Goal: Task Accomplishment & Management: Complete application form

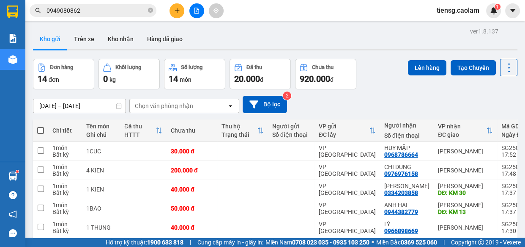
click at [38, 127] on span at bounding box center [40, 130] width 7 height 7
click at [41, 126] on input "checkbox" at bounding box center [41, 126] width 0 height 0
checkbox input "true"
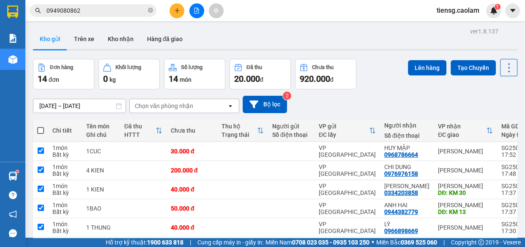
checkbox input "true"
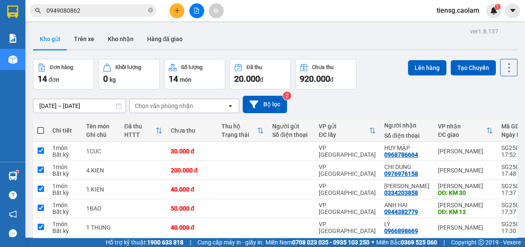
checkbox input "true"
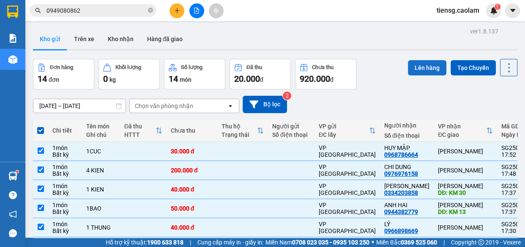
click at [428, 69] on button "Lên hàng" at bounding box center [427, 67] width 38 height 15
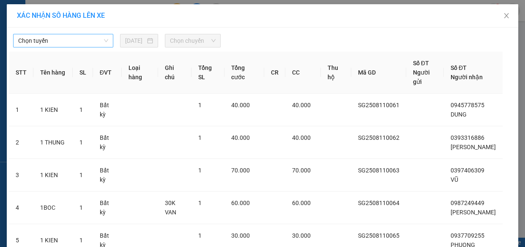
click at [66, 39] on span "Chọn tuyến" at bounding box center [63, 40] width 90 height 13
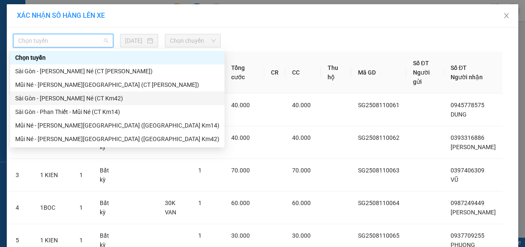
click at [89, 98] on div "Sài Gòn - [PERSON_NAME] Né (CT Km42)" at bounding box center [117, 97] width 204 height 9
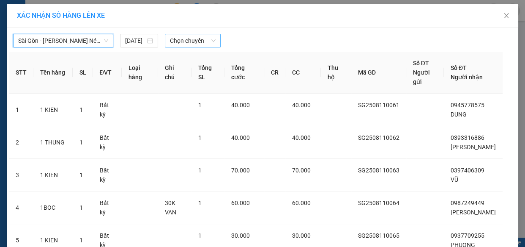
click at [192, 39] on span "Chọn chuyến" at bounding box center [193, 40] width 46 height 13
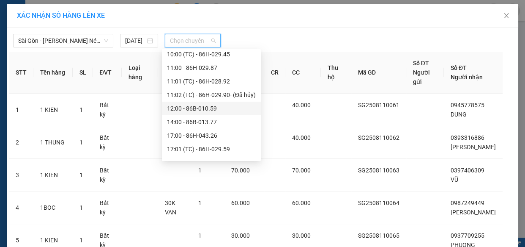
scroll to position [216, 0]
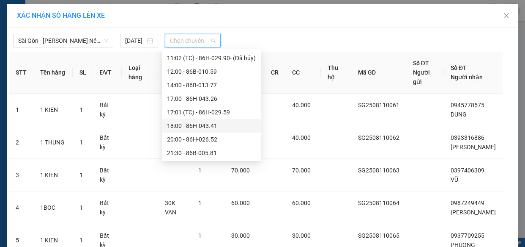
click at [189, 125] on div "18:00 - 86H-043.41" at bounding box center [211, 125] width 89 height 9
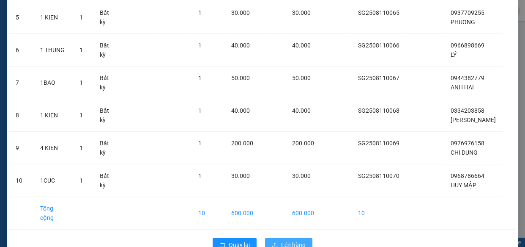
scroll to position [243, 0]
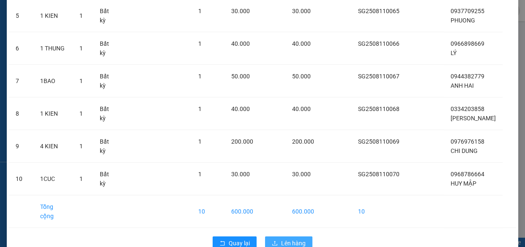
click at [289, 238] on span "Lên hàng" at bounding box center [293, 242] width 25 height 9
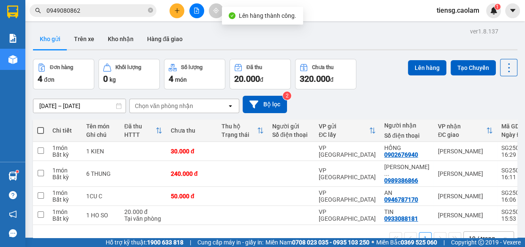
click at [42, 129] on span at bounding box center [40, 130] width 7 height 7
click at [41, 126] on input "checkbox" at bounding box center [41, 126] width 0 height 0
checkbox input "true"
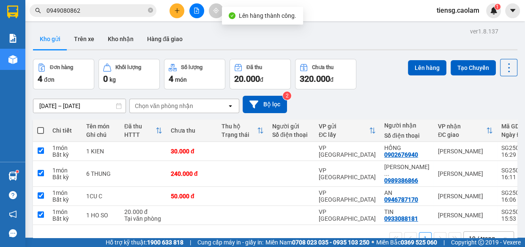
checkbox input "true"
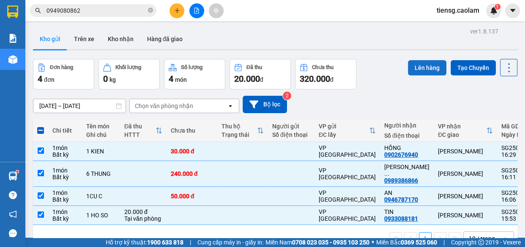
click at [414, 67] on button "Lên hàng" at bounding box center [427, 67] width 38 height 15
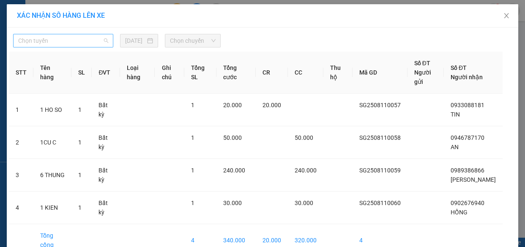
click at [55, 39] on span "Chọn tuyến" at bounding box center [63, 40] width 90 height 13
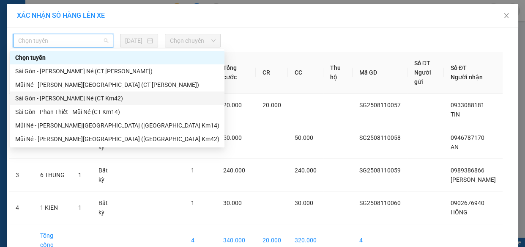
drag, startPoint x: 98, startPoint y: 99, endPoint x: 152, endPoint y: 68, distance: 62.7
click at [99, 99] on div "Sài Gòn - [PERSON_NAME] Né (CT Km42)" at bounding box center [117, 97] width 204 height 9
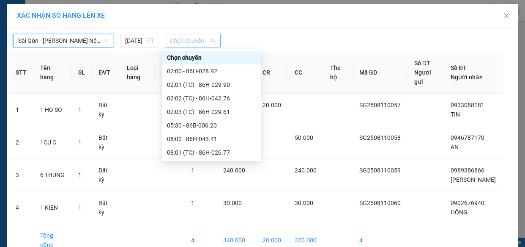
click at [201, 40] on span "Chọn chuyến" at bounding box center [193, 40] width 46 height 13
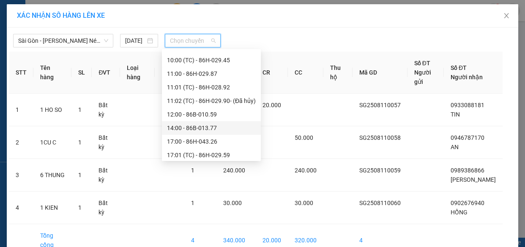
scroll to position [216, 0]
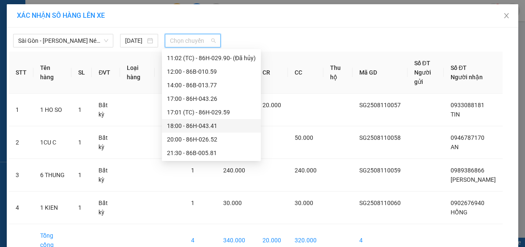
click at [186, 123] on div "18:00 - 86H-043.41" at bounding box center [211, 125] width 89 height 9
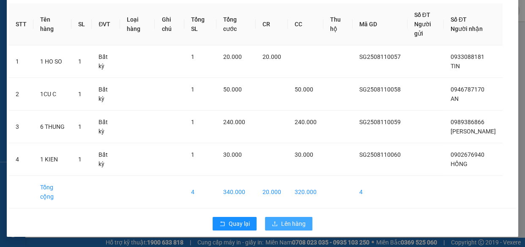
drag, startPoint x: 288, startPoint y: 218, endPoint x: 281, endPoint y: 216, distance: 7.1
click at [288, 217] on button "Lên hàng" at bounding box center [288, 223] width 47 height 14
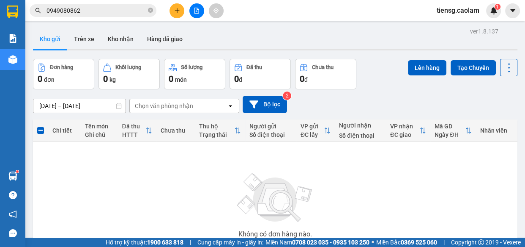
click at [194, 12] on icon "file-add" at bounding box center [197, 11] width 6 height 6
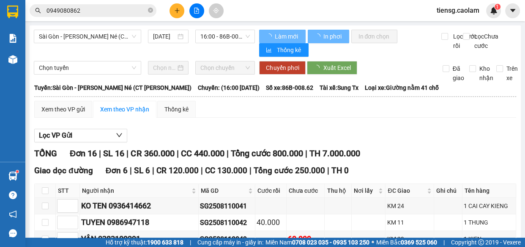
click at [111, 36] on span "Sài Gòn - [PERSON_NAME] Né (CT [PERSON_NAME])" at bounding box center [87, 36] width 97 height 13
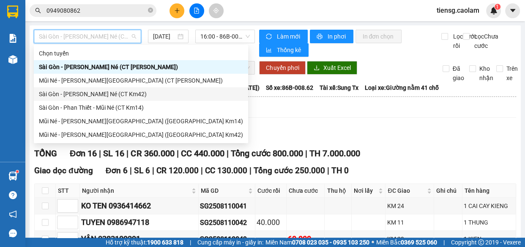
click at [138, 90] on div "Sài Gòn - [PERSON_NAME] Né (CT Km42)" at bounding box center [141, 93] width 204 height 9
type input "[DATE]"
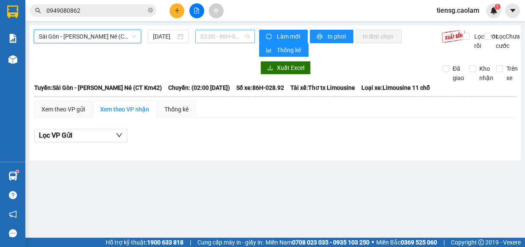
click at [226, 32] on span "02:00 - 86H-028.92" at bounding box center [224, 36] width 49 height 13
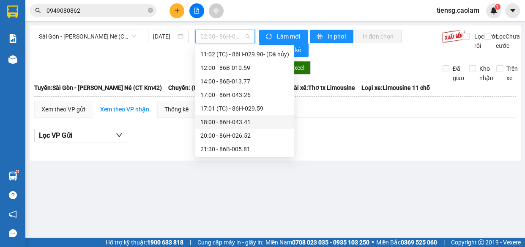
scroll to position [216, 0]
click at [224, 123] on div "18:00 - 86H-043.41" at bounding box center [244, 121] width 89 height 9
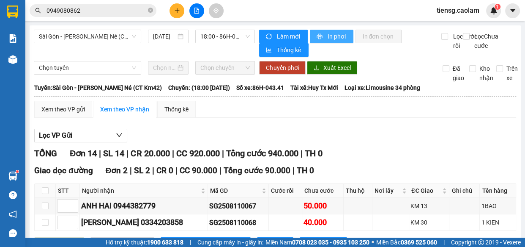
click at [327, 34] on span "In phơi" at bounding box center [336, 36] width 19 height 9
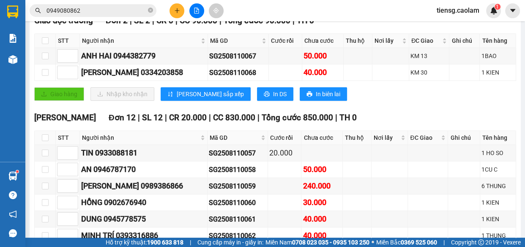
scroll to position [38, 0]
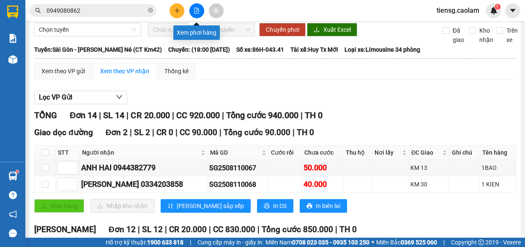
click at [198, 11] on icon "file-add" at bounding box center [197, 11] width 6 height 6
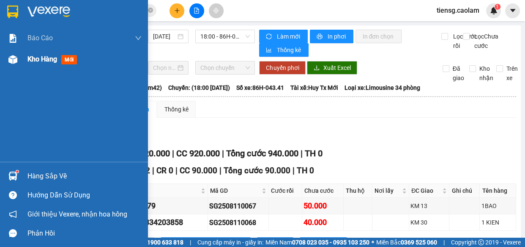
click at [17, 59] on img at bounding box center [12, 59] width 9 height 9
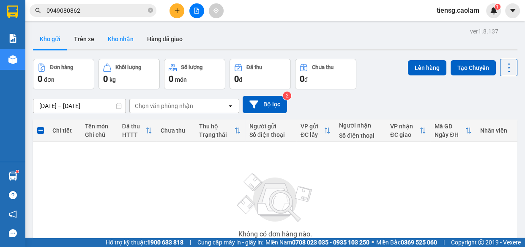
click at [124, 40] on button "Kho nhận" at bounding box center [120, 39] width 39 height 20
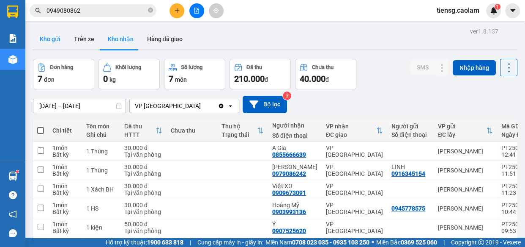
click at [42, 47] on button "Kho gửi" at bounding box center [50, 39] width 34 height 20
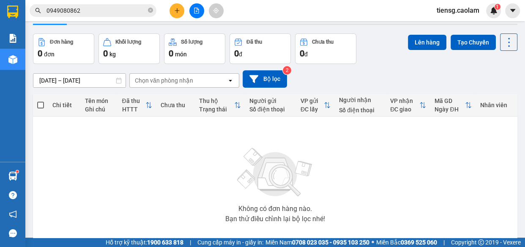
scroll to position [38, 0]
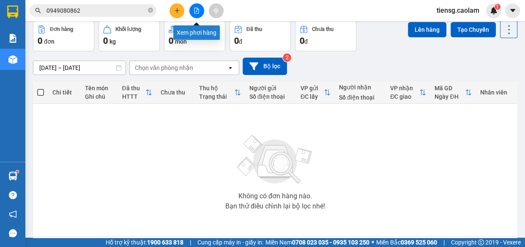
click at [191, 10] on button at bounding box center [196, 10] width 15 height 15
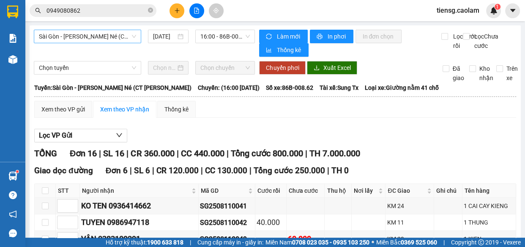
click at [103, 33] on span "Sài Gòn - [PERSON_NAME] Né (CT [PERSON_NAME])" at bounding box center [87, 36] width 97 height 13
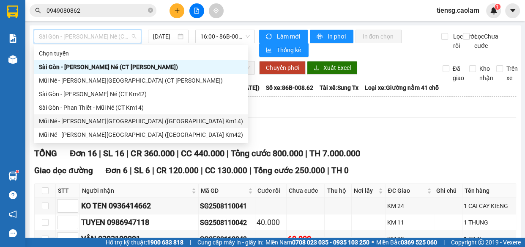
click at [122, 120] on div "Mũi Né - [PERSON_NAME][GEOGRAPHIC_DATA] ([GEOGRAPHIC_DATA] Km14)" at bounding box center [141, 120] width 204 height 9
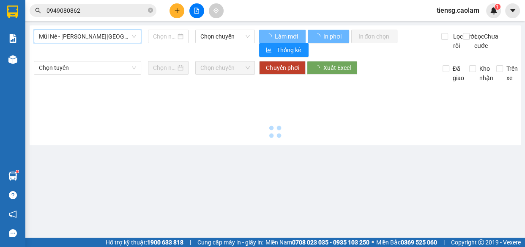
type input "[DATE]"
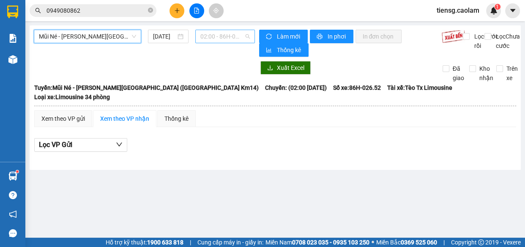
click at [221, 33] on span "02:00 - 86H-026.52" at bounding box center [224, 36] width 49 height 13
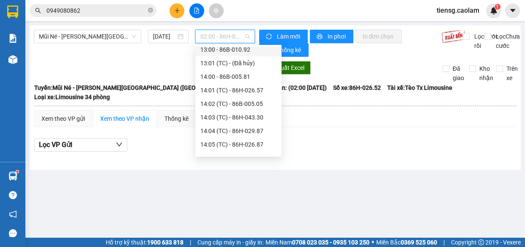
scroll to position [74, 0]
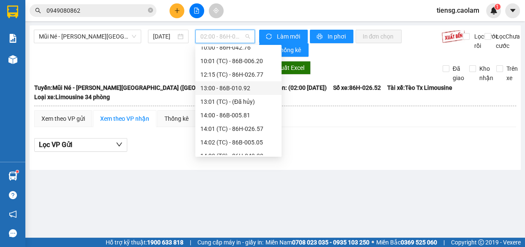
click at [236, 87] on div "13:00 - 86B-010.92" at bounding box center [238, 87] width 76 height 9
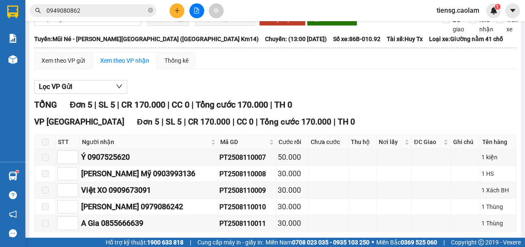
scroll to position [11, 0]
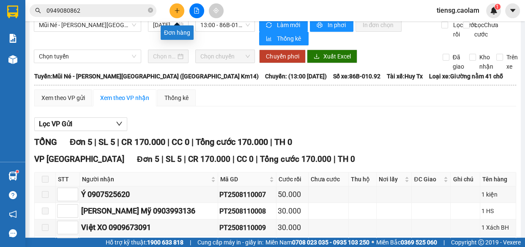
click at [171, 12] on button at bounding box center [177, 10] width 15 height 15
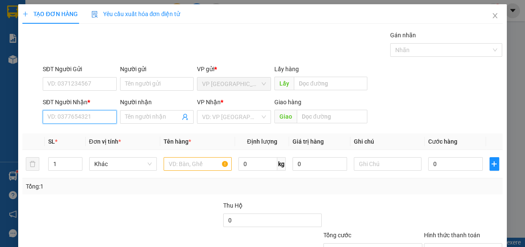
drag, startPoint x: 85, startPoint y: 120, endPoint x: 69, endPoint y: 109, distance: 19.1
click at [83, 120] on input "SĐT Người Nhận *" at bounding box center [80, 117] width 74 height 14
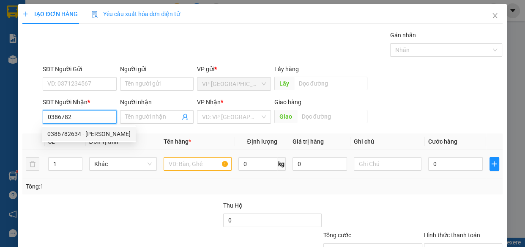
drag, startPoint x: 90, startPoint y: 132, endPoint x: 171, endPoint y: 152, distance: 83.4
click at [90, 132] on div "0386782634 - [PERSON_NAME]" at bounding box center [88, 133] width 83 height 9
type input "0386782634"
type input "[PERSON_NAME]"
type input "0386782634"
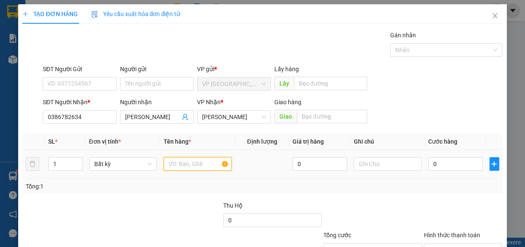
click at [182, 160] on input "text" at bounding box center [198, 164] width 68 height 14
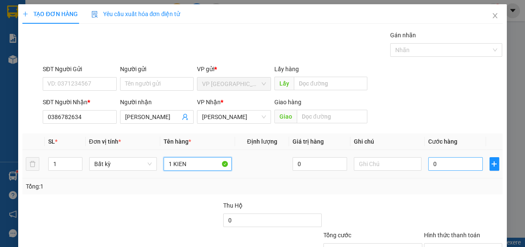
type input "1 KIEN"
type input "4"
type input "40"
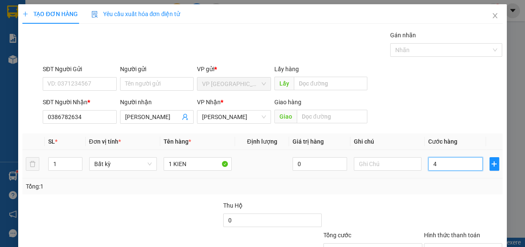
type input "40"
type input "400"
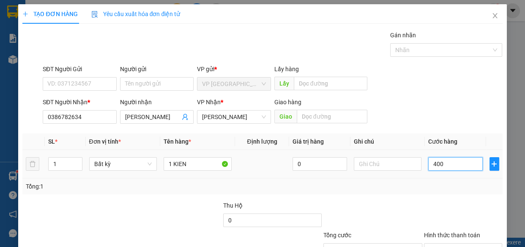
type input "4.000"
type input "40.000"
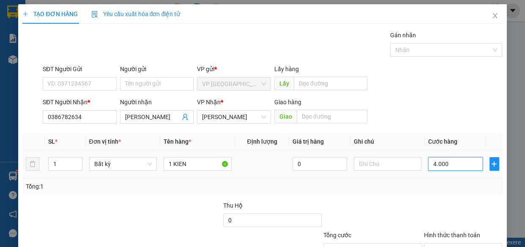
type input "40.000"
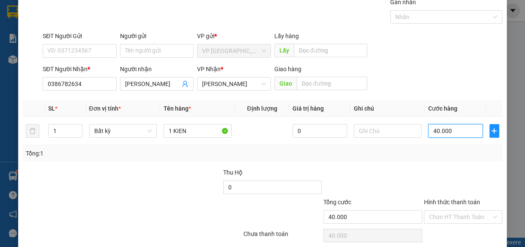
scroll to position [66, 0]
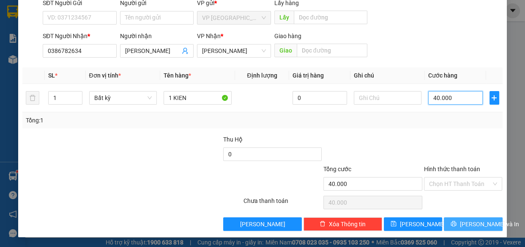
type input "40.000"
click at [452, 224] on icon "printer" at bounding box center [453, 223] width 5 height 5
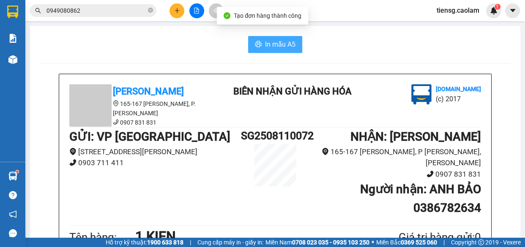
click at [277, 42] on span "In mẫu A5" at bounding box center [280, 44] width 30 height 11
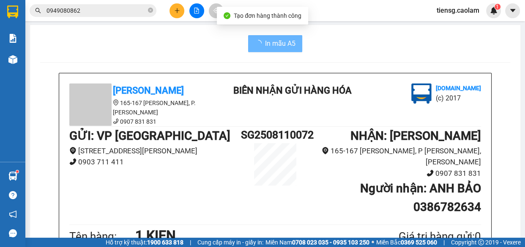
scroll to position [230, 0]
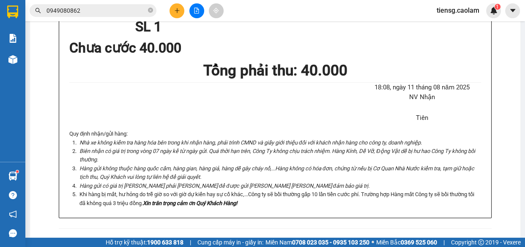
click at [173, 12] on button at bounding box center [177, 10] width 15 height 15
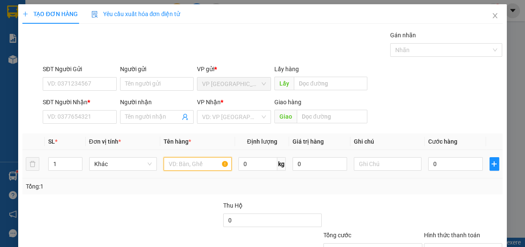
click at [179, 166] on input "text" at bounding box center [198, 164] width 68 height 14
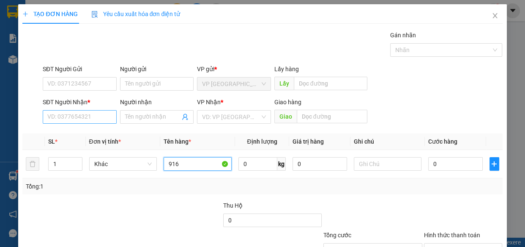
type input "916"
drag, startPoint x: 89, startPoint y: 114, endPoint x: 71, endPoint y: 115, distance: 17.3
click at [74, 115] on input "SĐT Người Nhận *" at bounding box center [80, 117] width 74 height 14
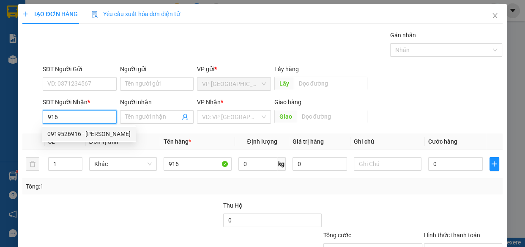
click at [84, 135] on div "0919526916 - [PERSON_NAME]" at bounding box center [88, 133] width 83 height 9
type input "0919526916"
type input "NGOC"
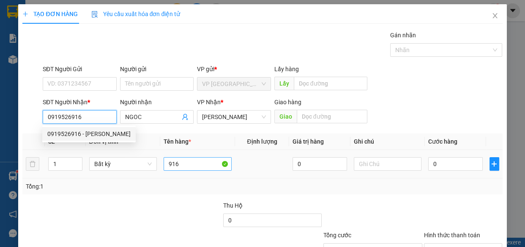
type input "0919526916"
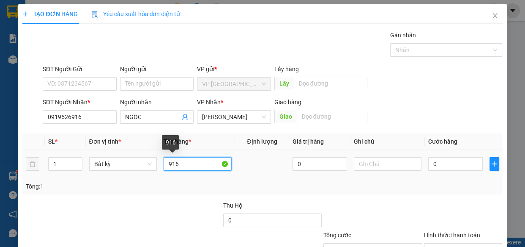
drag, startPoint x: 186, startPoint y: 169, endPoint x: 109, endPoint y: 181, distance: 77.9
click at [135, 179] on div "SL * Đơn vị tính * Tên hàng * Định [PERSON_NAME] trị hàng Ghi [PERSON_NAME] hàn…" at bounding box center [262, 163] width 480 height 61
type input "1 BAO"
click at [108, 182] on div "Tổng: 1" at bounding box center [115, 185] width 178 height 9
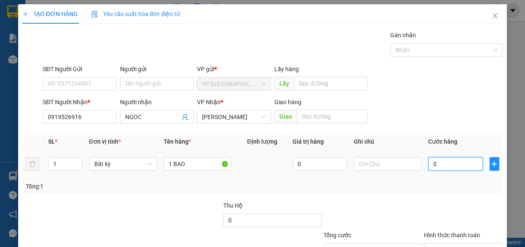
click at [459, 163] on input "0" at bounding box center [455, 164] width 55 height 14
type input "5"
type input "50"
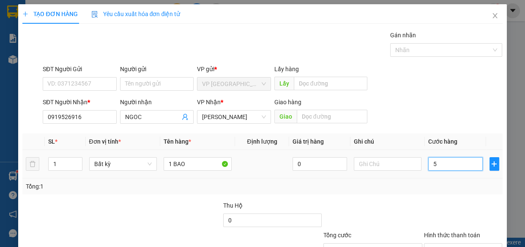
type input "50"
type input "500"
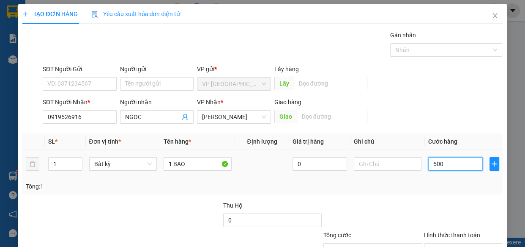
type input "5.000"
type input "50.000"
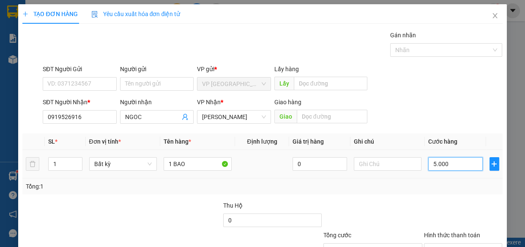
type input "50.000"
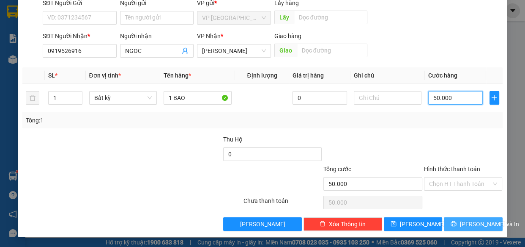
type input "50.000"
click at [455, 223] on icon "printer" at bounding box center [453, 223] width 5 height 5
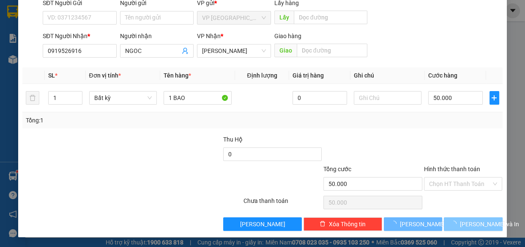
scroll to position [26, 0]
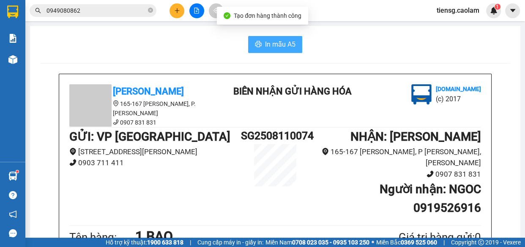
click at [272, 46] on span "In mẫu A5" at bounding box center [280, 44] width 30 height 11
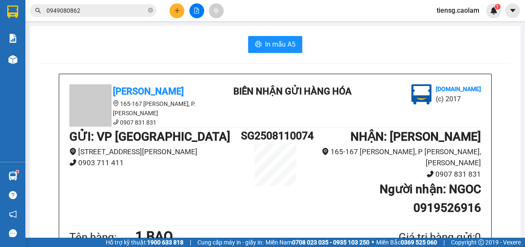
drag, startPoint x: 303, startPoint y: 51, endPoint x: 264, endPoint y: 39, distance: 41.1
click at [177, 8] on icon "plus" at bounding box center [177, 10] width 0 height 5
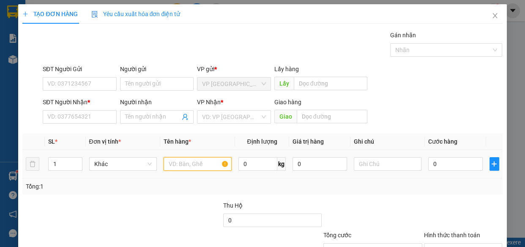
click at [186, 159] on input "text" at bounding box center [198, 164] width 68 height 14
type input "1 KIEN"
click at [95, 126] on div "SĐT Người Nhận * VD: 0377654321" at bounding box center [80, 112] width 74 height 30
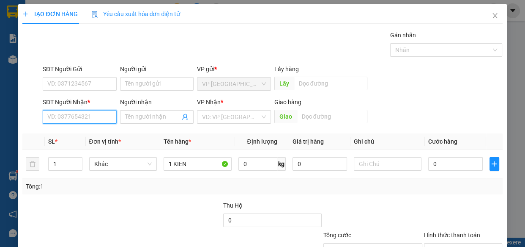
click at [88, 118] on input "SĐT Người Nhận *" at bounding box center [80, 117] width 74 height 14
click at [85, 115] on input "SĐT Người Nhận *" at bounding box center [80, 117] width 74 height 14
type input "039740"
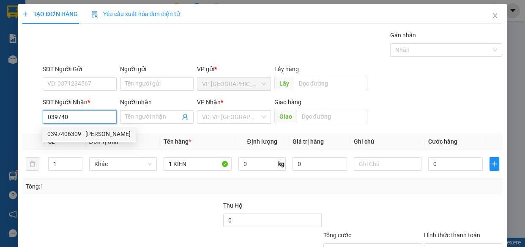
click at [86, 131] on div "0397406309 - [PERSON_NAME]" at bounding box center [88, 133] width 83 height 9
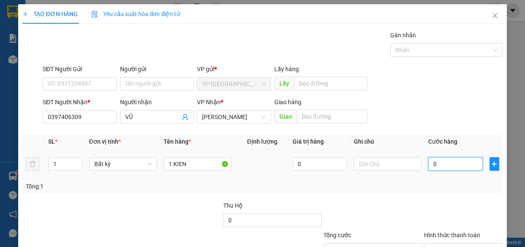
click at [448, 159] on input "0" at bounding box center [455, 164] width 55 height 14
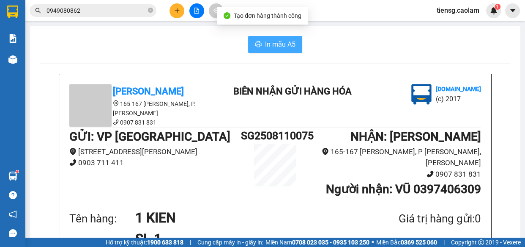
click at [277, 46] on span "In mẫu A5" at bounding box center [280, 44] width 30 height 11
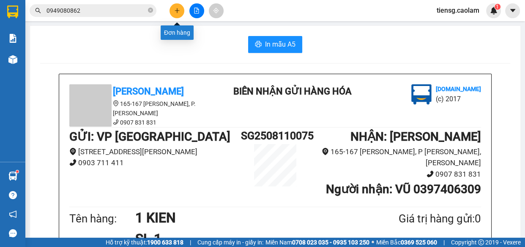
click at [180, 10] on button at bounding box center [177, 10] width 15 height 15
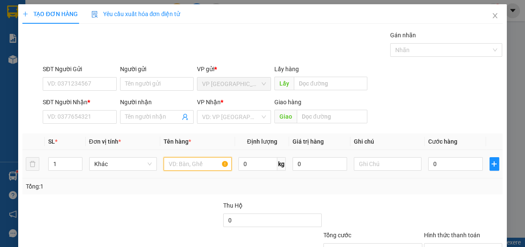
click at [191, 164] on input "text" at bounding box center [198, 164] width 68 height 14
type input "1 KIEN"
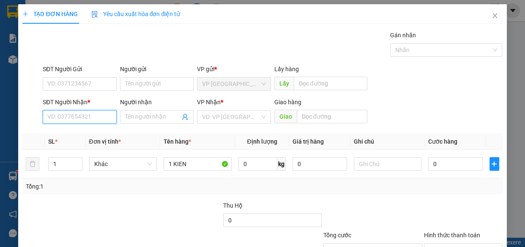
click at [86, 121] on input "SĐT Người Nhận *" at bounding box center [80, 117] width 74 height 14
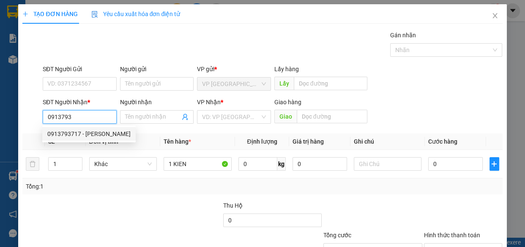
click at [93, 132] on div "0913793717 - [PERSON_NAME]" at bounding box center [88, 133] width 83 height 9
type input "0913793717"
type input "[PERSON_NAME]"
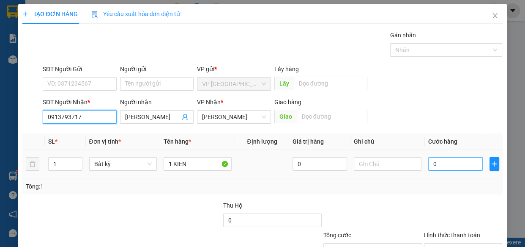
type input "0913793717"
drag, startPoint x: 453, startPoint y: 161, endPoint x: 444, endPoint y: 158, distance: 9.4
click at [452, 161] on input "0" at bounding box center [455, 164] width 55 height 14
type input "4"
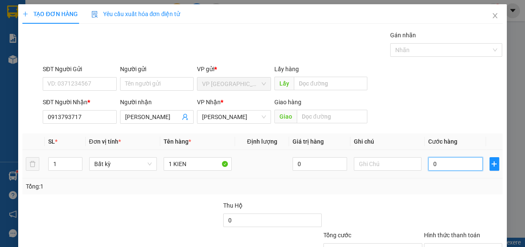
type input "4"
type input "40"
type input "400"
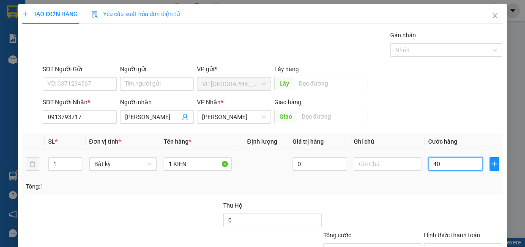
type input "400"
type input "4.000"
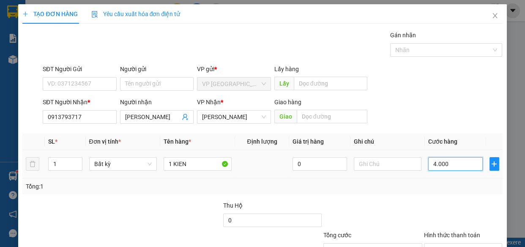
type input "40.000"
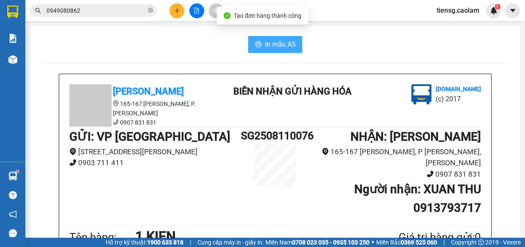
click at [272, 44] on span "In mẫu A5" at bounding box center [280, 44] width 30 height 11
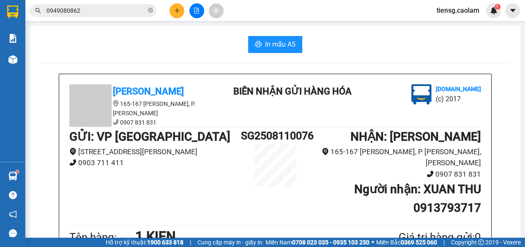
click at [173, 45] on div "In mẫu A5" at bounding box center [275, 44] width 470 height 17
click at [276, 44] on span "In mẫu A5" at bounding box center [280, 44] width 30 height 11
click at [178, 9] on icon "plus" at bounding box center [177, 11] width 6 height 6
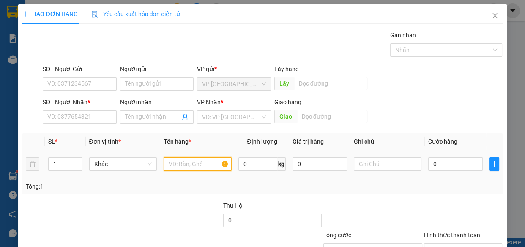
click at [192, 163] on input "text" at bounding box center [198, 164] width 68 height 14
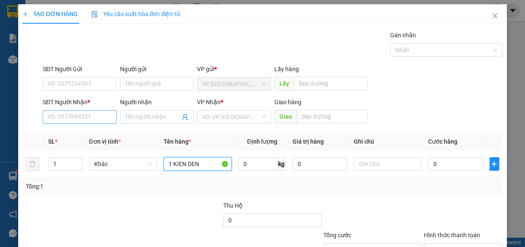
type input "1 KIEN DEN"
click at [80, 116] on input "SĐT Người Nhận *" at bounding box center [80, 117] width 74 height 14
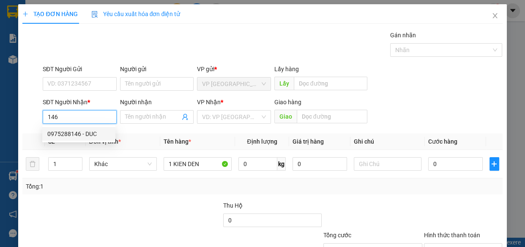
click at [56, 131] on div "0975288146 - DUC" at bounding box center [78, 133] width 63 height 9
type input "0975288146"
type input "DUC"
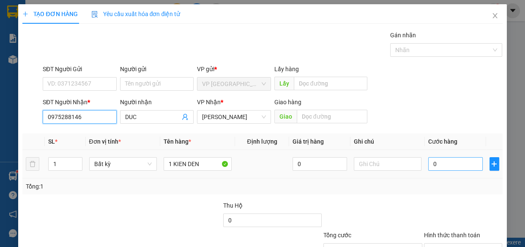
type input "0975288146"
click at [456, 162] on input "0" at bounding box center [455, 164] width 55 height 14
type input "3"
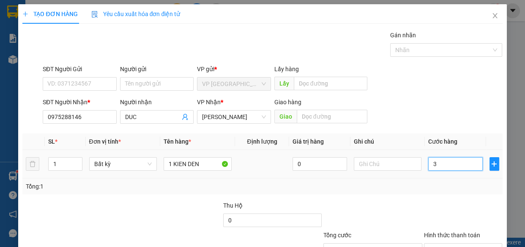
type input "30"
type input "300"
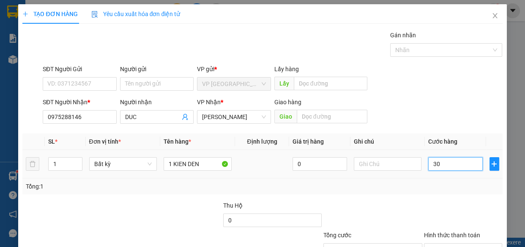
type input "300"
type input "3.000"
type input "30.000"
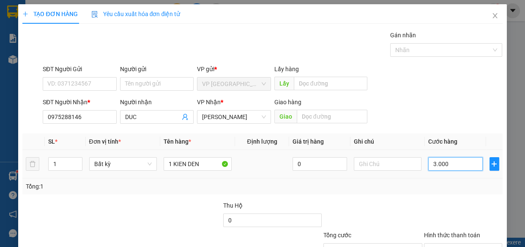
type input "30.000"
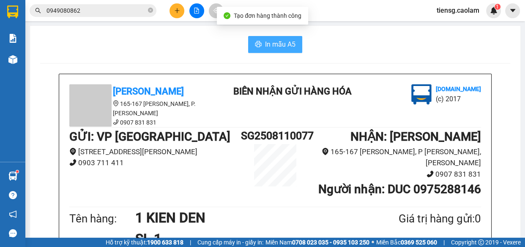
click at [279, 41] on span "In mẫu A5" at bounding box center [280, 44] width 30 height 11
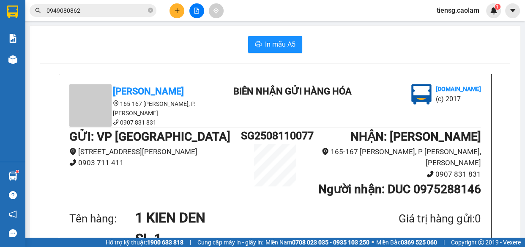
click at [223, 84] on div "[PERSON_NAME] 165-167 [PERSON_NAME], P. [PERSON_NAME] 0907 831 831 [PERSON_NAME…" at bounding box center [275, 105] width 415 height 43
click at [177, 13] on icon "plus" at bounding box center [177, 11] width 6 height 6
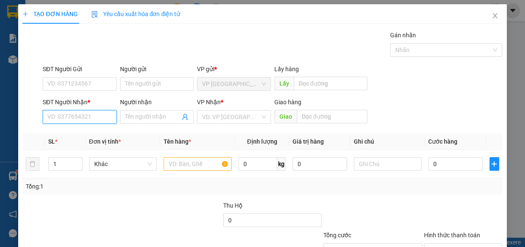
click at [90, 113] on input "SĐT Người Nhận *" at bounding box center [80, 117] width 74 height 14
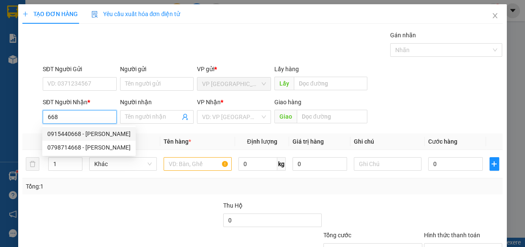
click at [102, 131] on div "0915440668 - [PERSON_NAME]" at bounding box center [88, 133] width 83 height 9
type input "0915440668"
type input "[PERSON_NAME]"
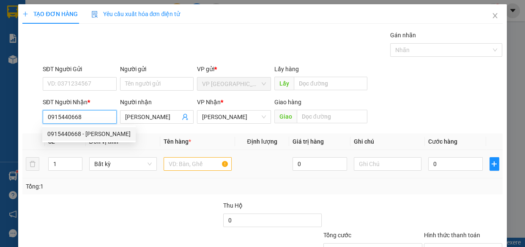
type input "0915440668"
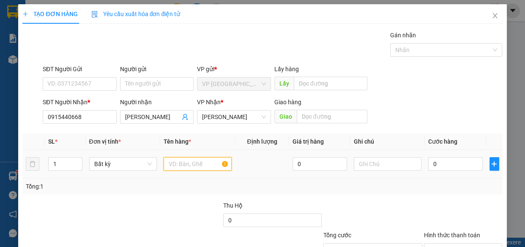
click at [202, 160] on input "text" at bounding box center [198, 164] width 68 height 14
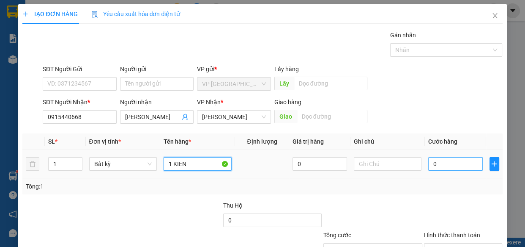
type input "1 KIEN"
click at [441, 164] on input "0" at bounding box center [455, 164] width 55 height 14
type input "4"
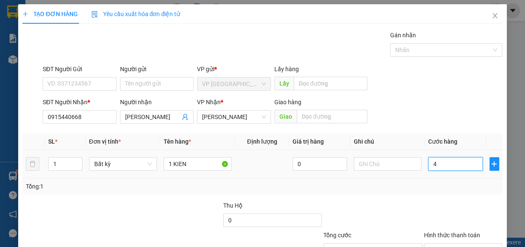
type input "40"
type input "400"
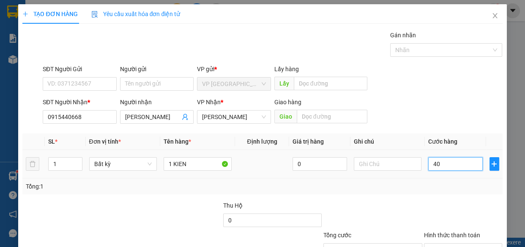
type input "400"
type input "4.000"
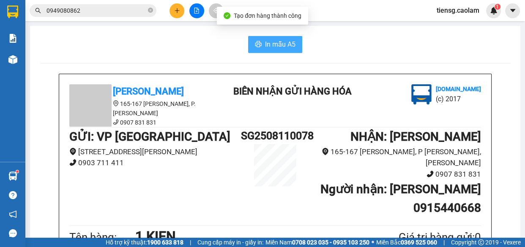
click at [284, 48] on span "In mẫu A5" at bounding box center [280, 44] width 30 height 11
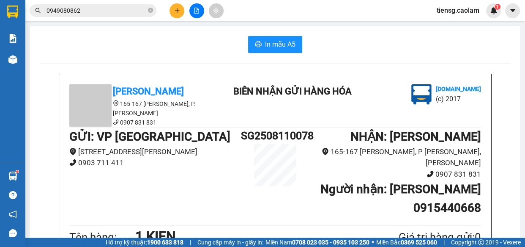
click at [212, 48] on div "In mẫu A5" at bounding box center [275, 44] width 470 height 17
click at [175, 12] on icon "plus" at bounding box center [177, 11] width 6 height 6
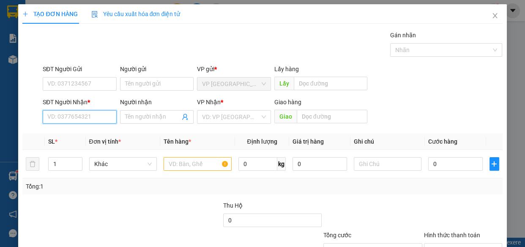
click at [77, 118] on input "SĐT Người Nhận *" at bounding box center [80, 117] width 74 height 14
click at [88, 133] on div "0971737307 - [PERSON_NAME]" at bounding box center [88, 133] width 83 height 9
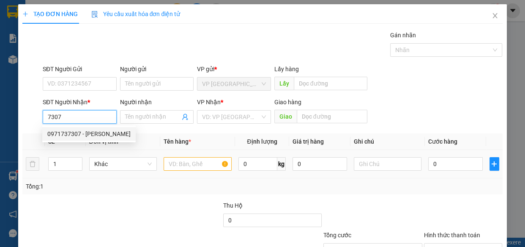
type input "0971737307"
type input "[PERSON_NAME]"
type input "0971737307"
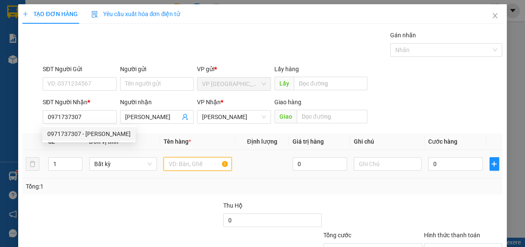
drag, startPoint x: 186, startPoint y: 168, endPoint x: 184, endPoint y: 163, distance: 5.3
click at [186, 167] on input "text" at bounding box center [198, 164] width 68 height 14
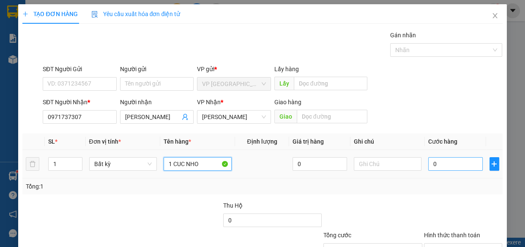
type input "1 CUC NHO"
click at [459, 164] on input "0" at bounding box center [455, 164] width 55 height 14
type input "3"
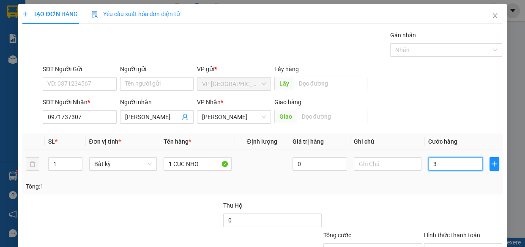
type input "30"
type input "300"
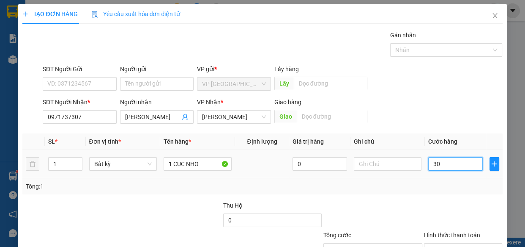
type input "300"
type input "3.000"
type input "30.000"
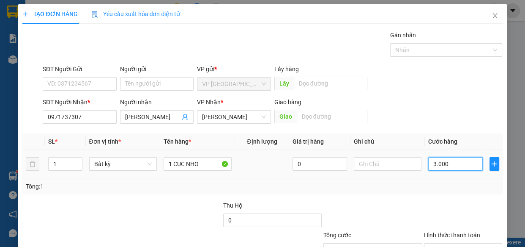
type input "30.000"
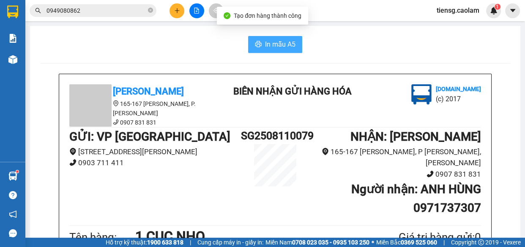
click at [277, 41] on span "In mẫu A5" at bounding box center [280, 44] width 30 height 11
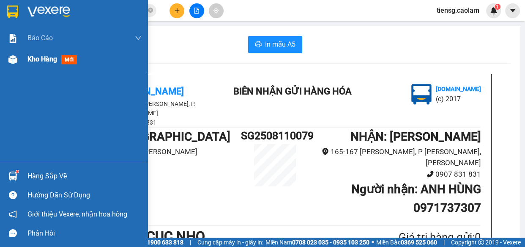
click at [3, 65] on div "Kho hàng mới" at bounding box center [74, 59] width 148 height 21
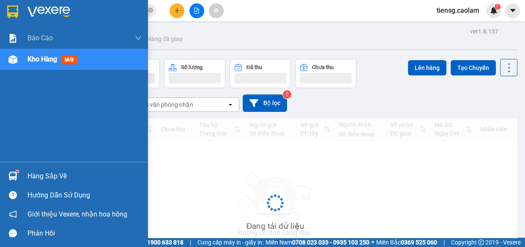
click at [21, 60] on div "Kho hàng mới" at bounding box center [74, 59] width 148 height 21
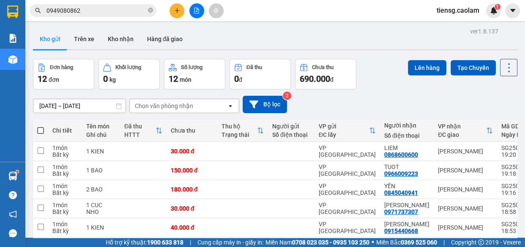
click at [41, 130] on span at bounding box center [40, 130] width 7 height 7
click at [41, 126] on input "checkbox" at bounding box center [41, 126] width 0 height 0
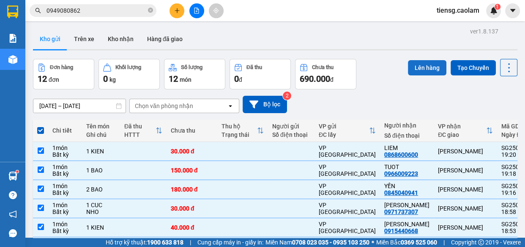
drag, startPoint x: 424, startPoint y: 64, endPoint x: 418, endPoint y: 68, distance: 7.0
click at [423, 64] on button "Lên hàng" at bounding box center [427, 67] width 38 height 15
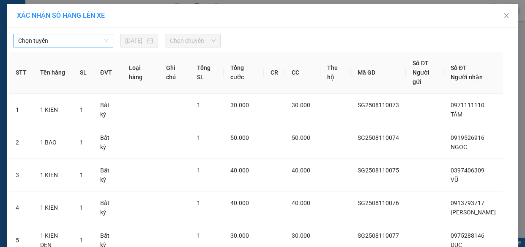
click at [66, 39] on span "Chọn tuyến" at bounding box center [63, 40] width 90 height 13
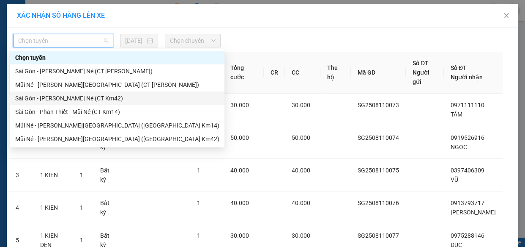
click at [101, 97] on div "Sài Gòn - [PERSON_NAME] Né (CT Km42)" at bounding box center [117, 97] width 204 height 9
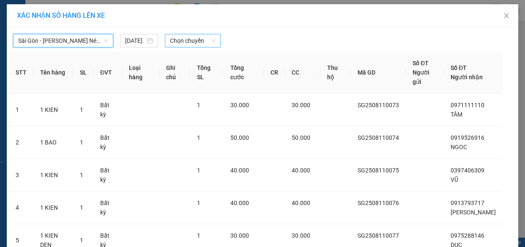
click at [198, 46] on span "Chọn chuyến" at bounding box center [193, 40] width 46 height 13
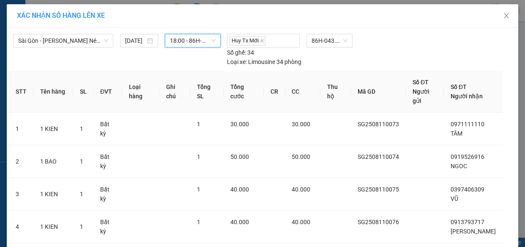
drag, startPoint x: 194, startPoint y: 38, endPoint x: 196, endPoint y: 63, distance: 25.1
click at [194, 38] on span "18:00 - 86H-043.41" at bounding box center [193, 40] width 46 height 13
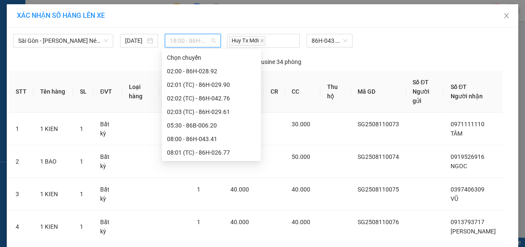
drag, startPoint x: 203, startPoint y: 149, endPoint x: 203, endPoint y: 141, distance: 8.0
click at [203, 141] on div "[PERSON_NAME] 02:00 - 86H-028.92 02:01 (TC) - 86H-029.90 02:02 (TC) - 86H-042.7…" at bounding box center [211, 213] width 99 height 325
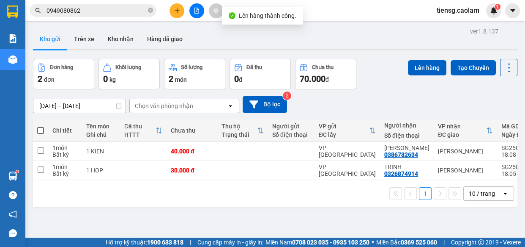
click at [41, 127] on span at bounding box center [40, 130] width 7 height 7
click at [41, 126] on input "checkbox" at bounding box center [41, 126] width 0 height 0
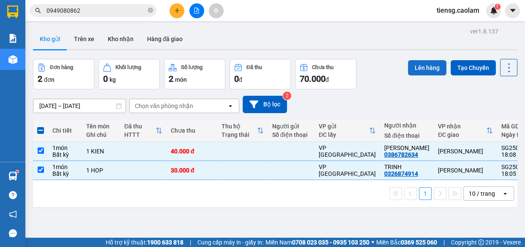
click at [423, 62] on button "Lên hàng" at bounding box center [427, 67] width 38 height 15
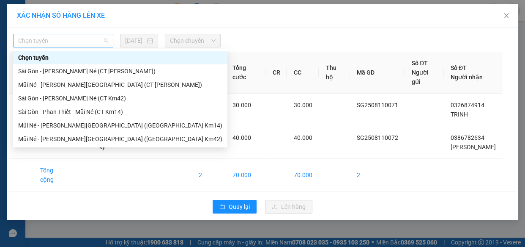
click at [52, 45] on span "Chọn tuyến" at bounding box center [63, 40] width 90 height 13
click at [105, 110] on div "Sài Gòn - Phan Thiết - Mũi Né (CT Km14)" at bounding box center [120, 111] width 204 height 9
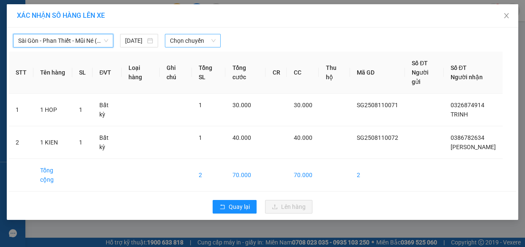
click at [192, 43] on span "Chọn chuyến" at bounding box center [193, 40] width 46 height 13
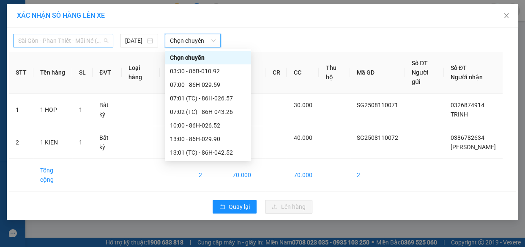
click at [93, 40] on span "Sài Gòn - Phan Thiết - Mũi Né (CT Km14)" at bounding box center [63, 40] width 90 height 13
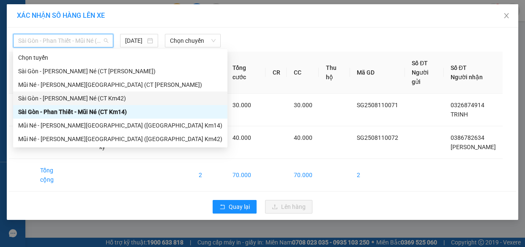
click at [102, 97] on div "Sài Gòn - [PERSON_NAME] Né (CT Km42)" at bounding box center [120, 97] width 204 height 9
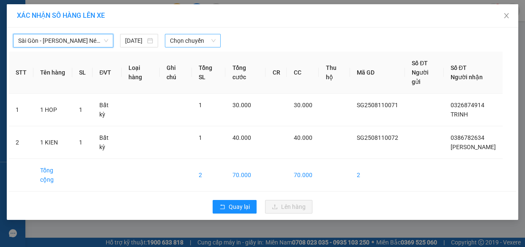
click at [189, 40] on span "Chọn chuyến" at bounding box center [193, 40] width 46 height 13
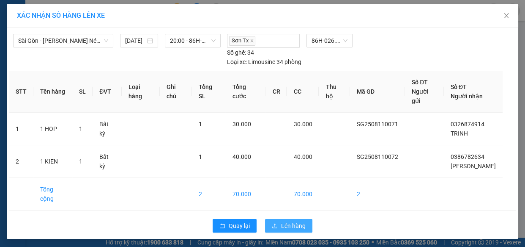
click at [296, 221] on span "Lên hàng" at bounding box center [293, 225] width 25 height 9
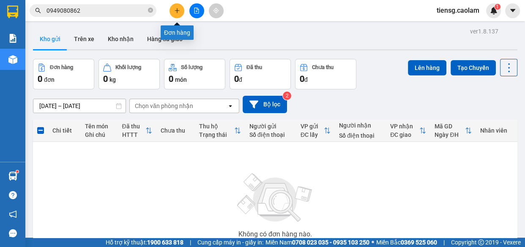
click at [173, 10] on button at bounding box center [177, 10] width 15 height 15
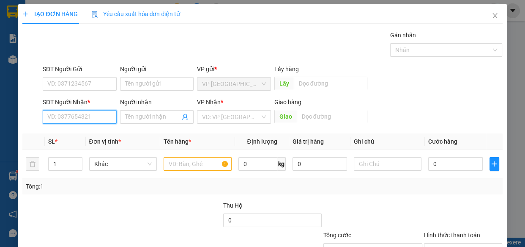
click at [72, 121] on input "SĐT Người Nhận *" at bounding box center [80, 117] width 74 height 14
drag, startPoint x: 70, startPoint y: 132, endPoint x: 132, endPoint y: 151, distance: 64.1
click at [71, 132] on div "0919003097 - HUNG" at bounding box center [78, 133] width 63 height 9
type input "0919003097"
type input "HUNG"
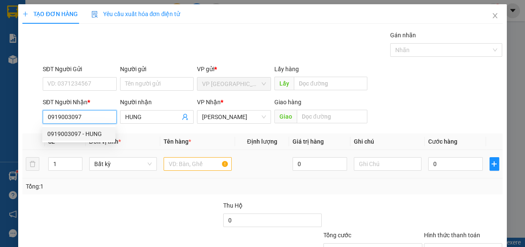
type input "0919003097"
drag, startPoint x: 189, startPoint y: 164, endPoint x: 165, endPoint y: 156, distance: 25.0
click at [181, 165] on input "text" at bounding box center [198, 164] width 68 height 14
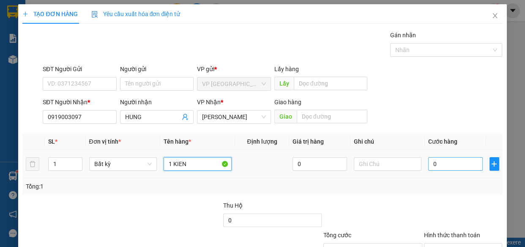
type input "1 KIEN"
click at [461, 169] on input "0" at bounding box center [455, 164] width 55 height 14
type input "5"
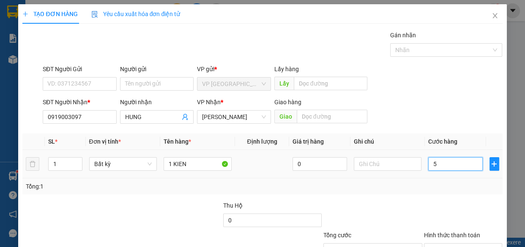
type input "50"
type input "500"
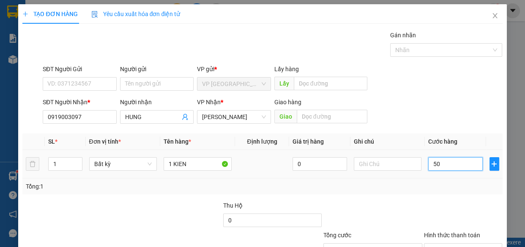
type input "500"
type input "5.000"
type input "50.000"
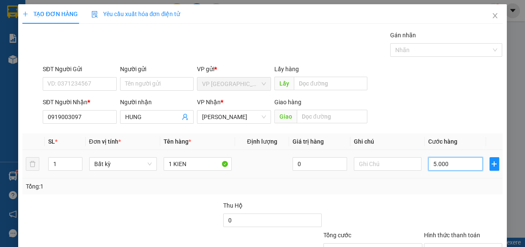
type input "50.000"
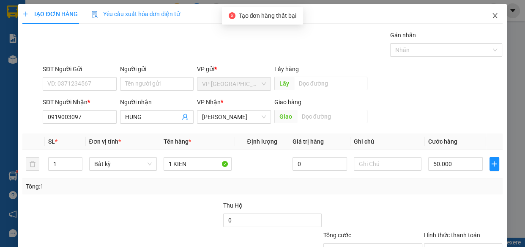
click at [492, 14] on icon "close" at bounding box center [495, 15] width 7 height 7
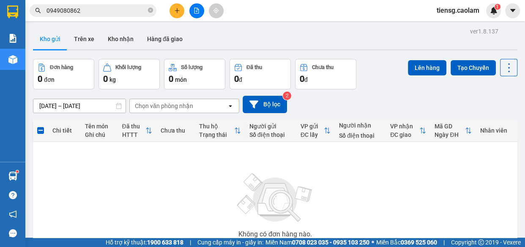
click at [178, 11] on icon "plus" at bounding box center [177, 11] width 6 height 6
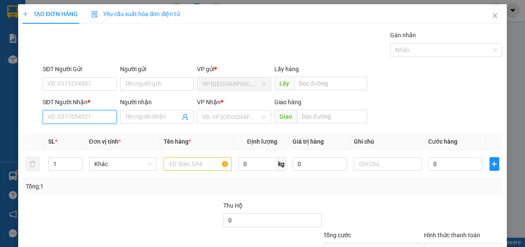
click at [77, 114] on input "SĐT Người Nhận *" at bounding box center [80, 117] width 74 height 14
click at [77, 132] on div "0919003097 - HUNG" at bounding box center [78, 133] width 63 height 9
type input "0919003097"
type input "HUNG"
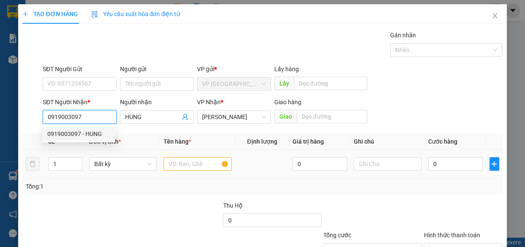
type input "0919003097"
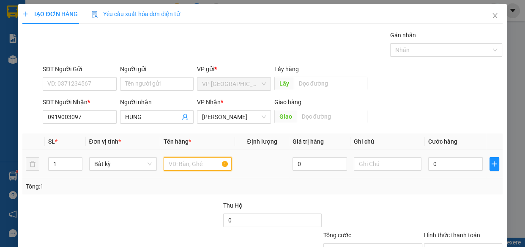
drag, startPoint x: 187, startPoint y: 160, endPoint x: 175, endPoint y: 155, distance: 13.1
click at [186, 160] on input "text" at bounding box center [198, 164] width 68 height 14
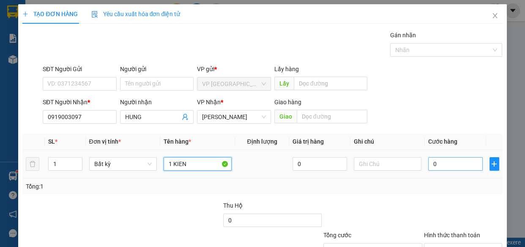
type input "1 KIEN"
click at [456, 165] on input "0" at bounding box center [455, 164] width 55 height 14
type input "5"
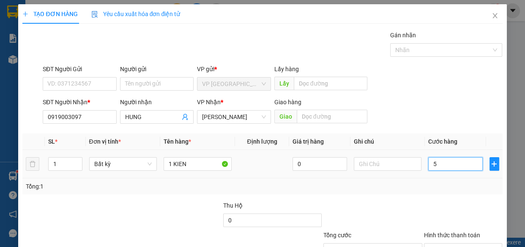
type input "50"
type input "500"
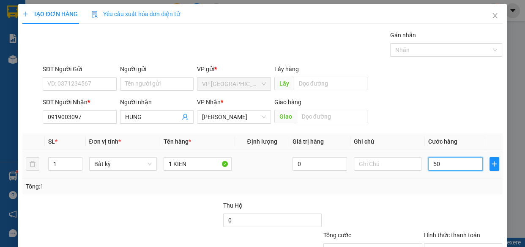
type input "500"
type input "5.000"
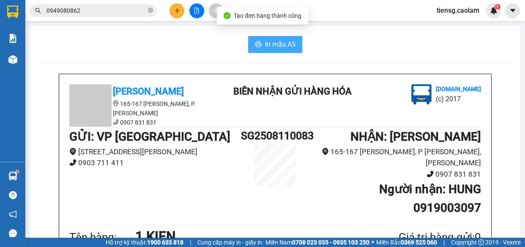
click at [267, 39] on span "In mẫu A5" at bounding box center [280, 44] width 30 height 11
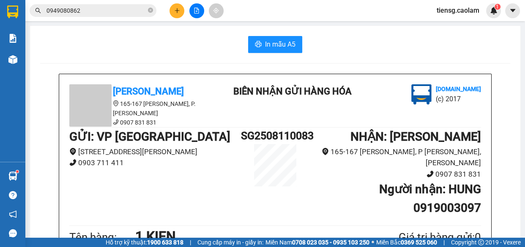
click at [176, 11] on icon "plus" at bounding box center [177, 10] width 5 height 0
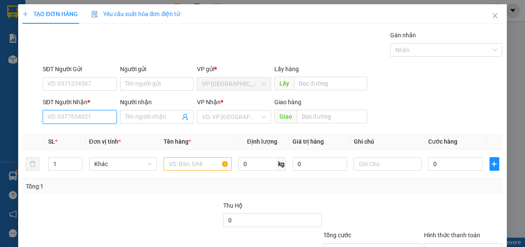
drag, startPoint x: 82, startPoint y: 118, endPoint x: 79, endPoint y: 99, distance: 18.8
click at [82, 118] on input "SĐT Người Nhận *" at bounding box center [80, 117] width 74 height 14
type input "213"
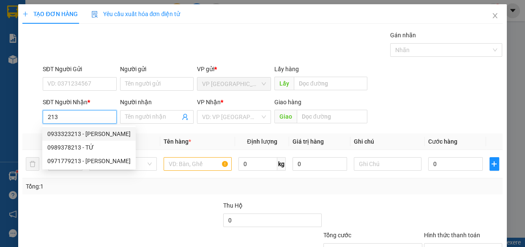
drag, startPoint x: 88, startPoint y: 115, endPoint x: 0, endPoint y: 127, distance: 89.2
click at [4, 128] on div "TẠO ĐƠN HÀNG Yêu cầu xuất [PERSON_NAME] điện tử Transit Pickup Surcharge Ids Tr…" at bounding box center [262, 123] width 525 height 247
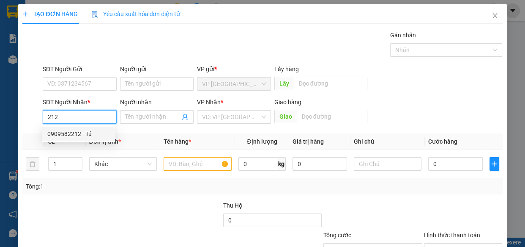
drag, startPoint x: 70, startPoint y: 136, endPoint x: 164, endPoint y: 160, distance: 97.3
click at [71, 135] on div "0909582212 - Tú" at bounding box center [78, 133] width 63 height 9
type input "0909582212"
type input "Tú"
type input "0909582212"
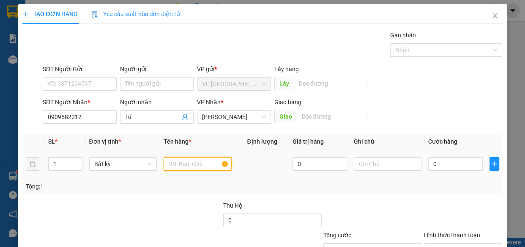
click at [213, 169] on input "text" at bounding box center [198, 164] width 68 height 14
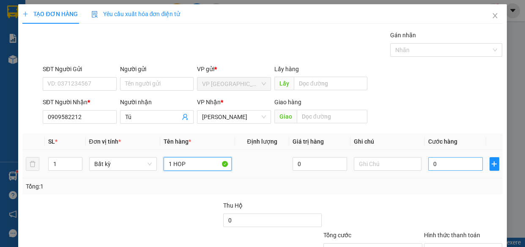
type input "1 HOP"
click at [449, 165] on input "0" at bounding box center [455, 164] width 55 height 14
type input "3"
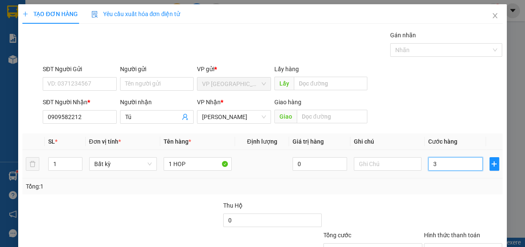
type input "30"
type input "300"
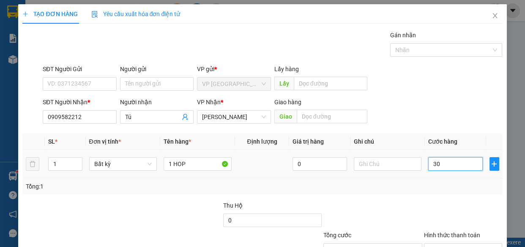
type input "300"
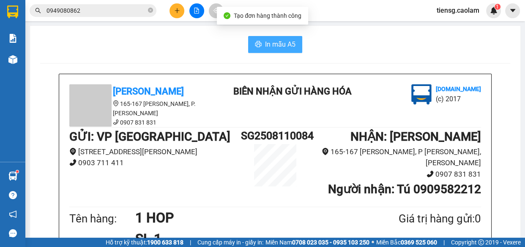
click at [276, 41] on span "In mẫu A5" at bounding box center [280, 44] width 30 height 11
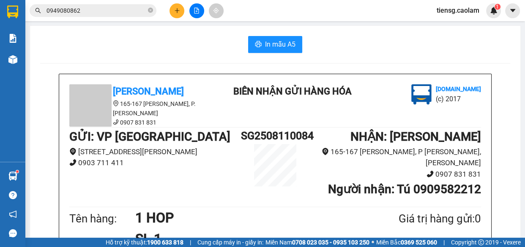
click at [173, 11] on button at bounding box center [177, 10] width 15 height 15
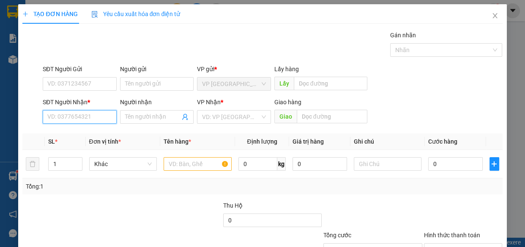
click at [79, 118] on input "SĐT Người Nhận *" at bounding box center [80, 117] width 74 height 14
click at [93, 135] on div "0917242053 - A HUNG" at bounding box center [78, 133] width 63 height 9
type input "0917242053"
type input "A HUNG"
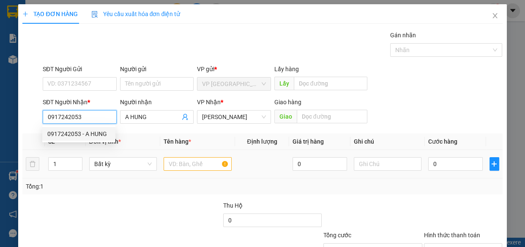
type input "0917242053"
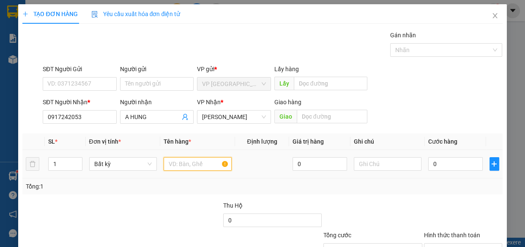
drag, startPoint x: 189, startPoint y: 161, endPoint x: 173, endPoint y: 149, distance: 20.1
click at [188, 161] on input "text" at bounding box center [198, 164] width 68 height 14
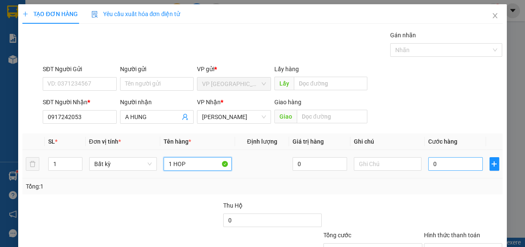
type input "1 HOP"
click at [450, 165] on input "0" at bounding box center [455, 164] width 55 height 14
type input "3"
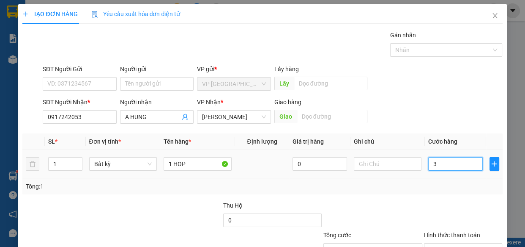
type input "3-"
type input "0"
type input "3"
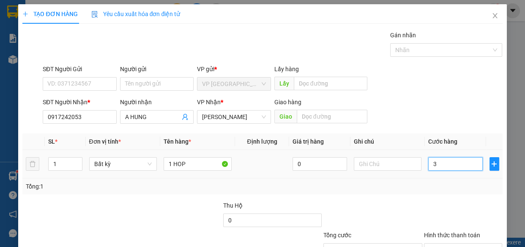
type input "3"
type input "30"
drag, startPoint x: 451, startPoint y: 217, endPoint x: 470, endPoint y: 220, distance: 18.8
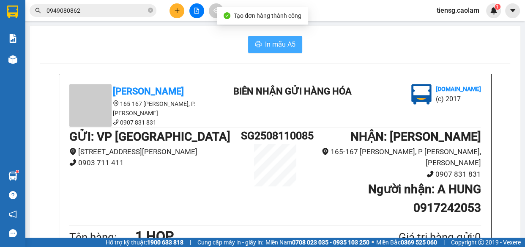
click at [281, 41] on span "In mẫu A5" at bounding box center [280, 44] width 30 height 11
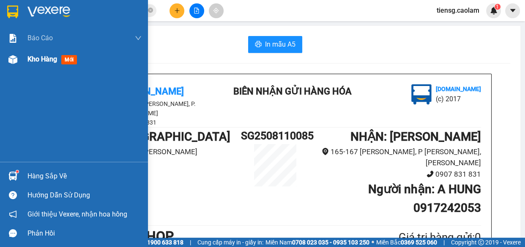
click at [30, 52] on div "Kho hàng mới" at bounding box center [84, 59] width 114 height 21
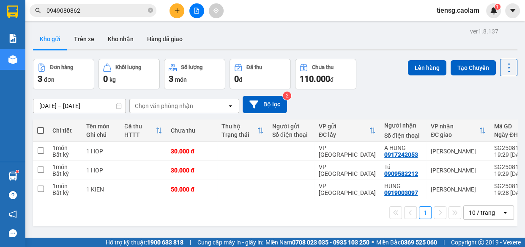
click at [38, 127] on span at bounding box center [40, 130] width 7 height 7
click at [41, 126] on input "checkbox" at bounding box center [41, 126] width 0 height 0
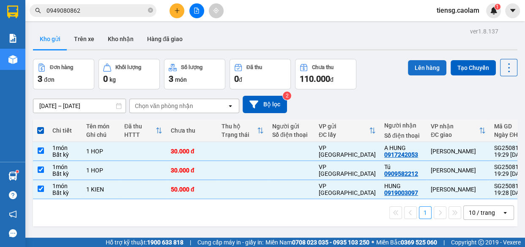
click at [413, 72] on button "Lên hàng" at bounding box center [427, 67] width 38 height 15
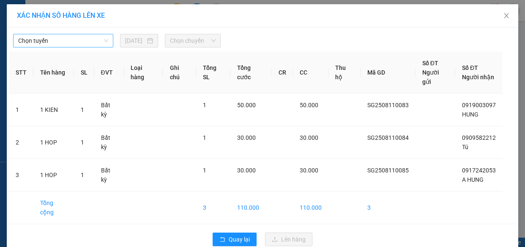
click at [83, 47] on div "Chọn tuyến" at bounding box center [63, 41] width 100 height 14
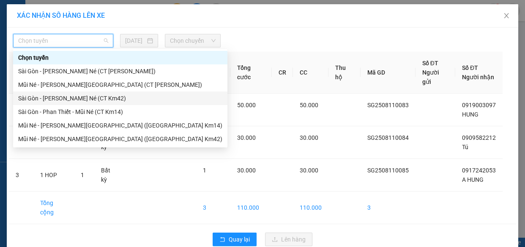
click at [104, 101] on div "Sài Gòn - [PERSON_NAME] Né (CT Km42)" at bounding box center [120, 97] width 204 height 9
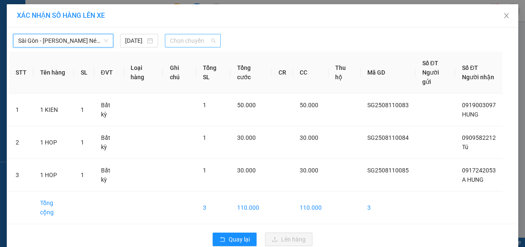
click at [205, 39] on span "Chọn chuyến" at bounding box center [193, 40] width 46 height 13
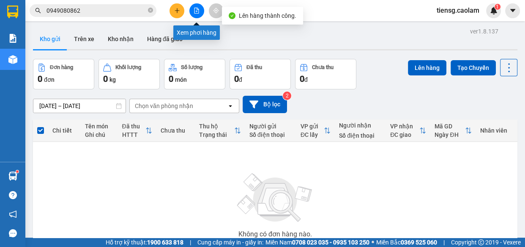
click at [195, 10] on icon "file-add" at bounding box center [197, 11] width 6 height 6
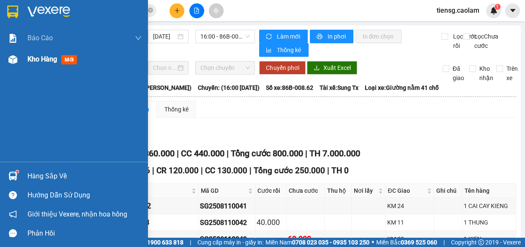
click at [55, 55] on span "Kho hàng" at bounding box center [42, 59] width 30 height 8
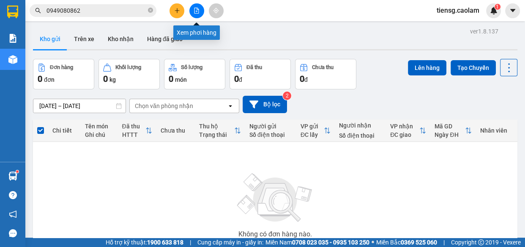
click at [195, 9] on icon "file-add" at bounding box center [197, 11] width 5 height 6
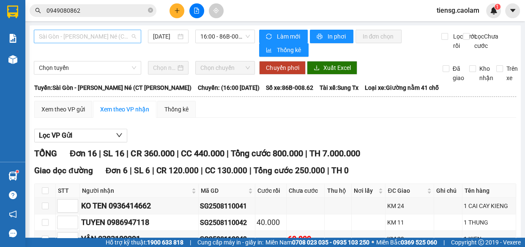
drag, startPoint x: 96, startPoint y: 37, endPoint x: 99, endPoint y: 45, distance: 8.8
click at [97, 37] on span "Sài Gòn - [PERSON_NAME] Né (CT [PERSON_NAME])" at bounding box center [87, 36] width 97 height 13
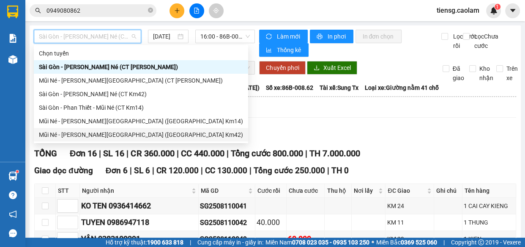
click at [121, 134] on div "Mũi Né - [PERSON_NAME][GEOGRAPHIC_DATA] ([GEOGRAPHIC_DATA] Km42)" at bounding box center [141, 134] width 204 height 9
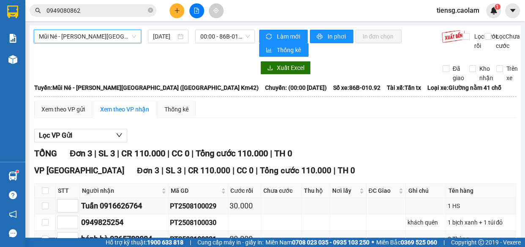
click at [221, 44] on div "Mũi Né - [PERSON_NAME][GEOGRAPHIC_DATA] ([GEOGRAPHIC_DATA] Km42) Mũi Né - [GEOG…" at bounding box center [144, 43] width 221 height 27
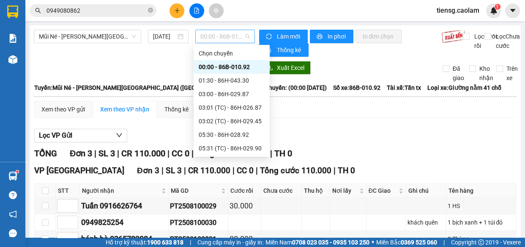
click at [217, 35] on span "00:00 - 86B-010.92" at bounding box center [224, 36] width 49 height 13
click at [217, 157] on div "08:30 - 86B-008.62" at bounding box center [232, 161] width 66 height 9
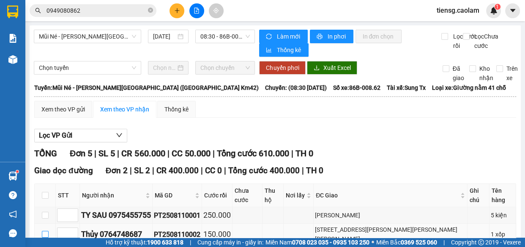
click at [44, 230] on input "checkbox" at bounding box center [45, 233] width 7 height 7
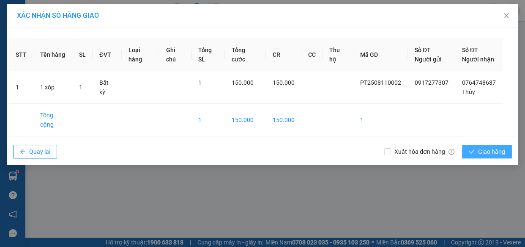
click at [478, 145] on button "Giao hàng" at bounding box center [487, 152] width 50 height 14
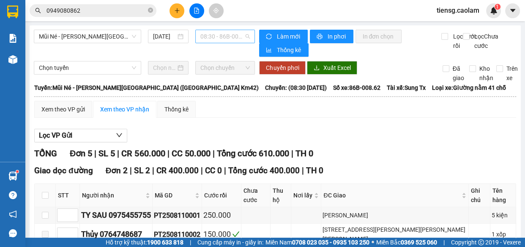
click at [222, 35] on span "08:30 - 86B-008.62" at bounding box center [224, 36] width 49 height 13
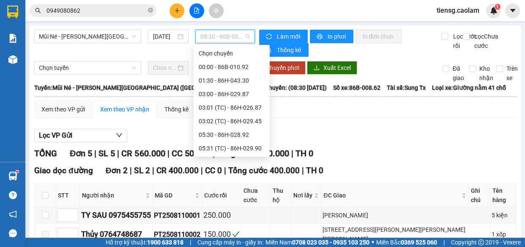
click at [226, 197] on div "15:00 - 86H-043.41" at bounding box center [232, 201] width 66 height 9
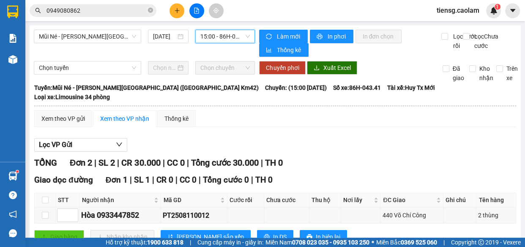
drag, startPoint x: 44, startPoint y: 186, endPoint x: 52, endPoint y: 185, distance: 9.0
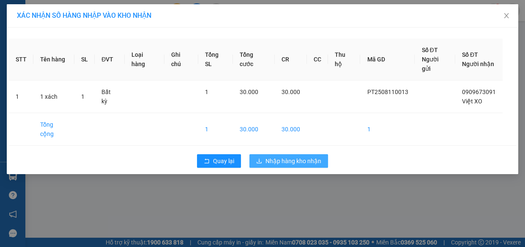
click at [282, 154] on button "Nhập hàng kho nhận" at bounding box center [288, 161] width 79 height 14
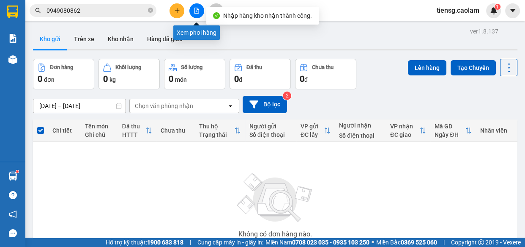
click at [192, 7] on button at bounding box center [196, 10] width 15 height 15
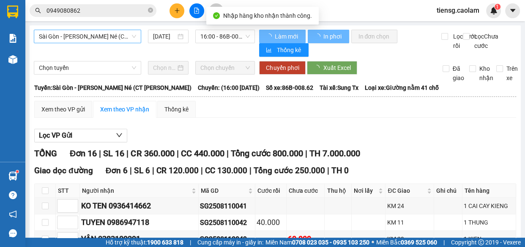
click at [110, 38] on span "Sài Gòn - [PERSON_NAME] Né (CT [PERSON_NAME])" at bounding box center [87, 36] width 97 height 13
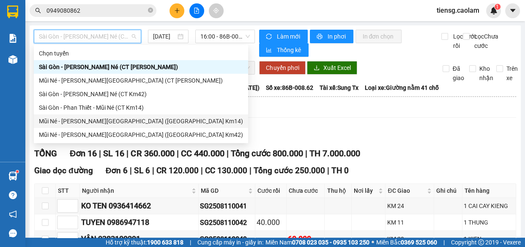
click at [124, 123] on div "Mũi Né - [PERSON_NAME][GEOGRAPHIC_DATA] ([GEOGRAPHIC_DATA] Km14)" at bounding box center [141, 120] width 204 height 9
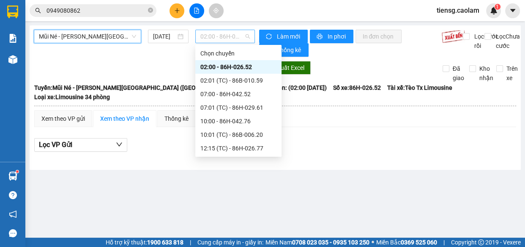
click at [219, 38] on span "02:00 - 86H-026.52" at bounding box center [224, 36] width 49 height 13
click at [222, 170] on div "13:01 (TC) - (Đã [PERSON_NAME])" at bounding box center [238, 174] width 76 height 9
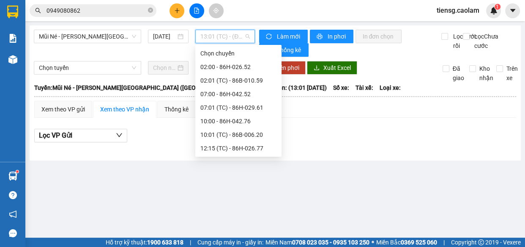
click at [213, 39] on span "13:01 (TC) - (Đã [PERSON_NAME])" at bounding box center [224, 36] width 49 height 13
click at [217, 157] on div "13:00 - 86B-010.92" at bounding box center [238, 161] width 76 height 9
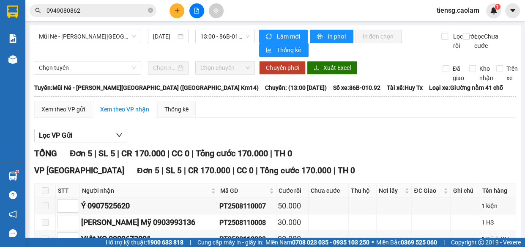
click at [50, 184] on th at bounding box center [45, 191] width 21 height 14
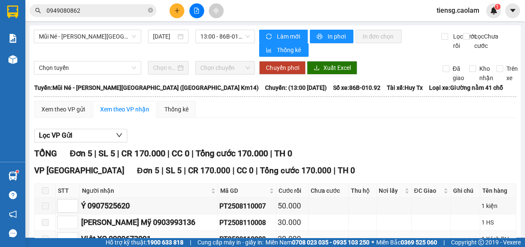
drag, startPoint x: 111, startPoint y: 151, endPoint x: 156, endPoint y: 157, distance: 45.6
click at [156, 233] on div "Việt XO 0909673091" at bounding box center [148, 239] width 135 height 12
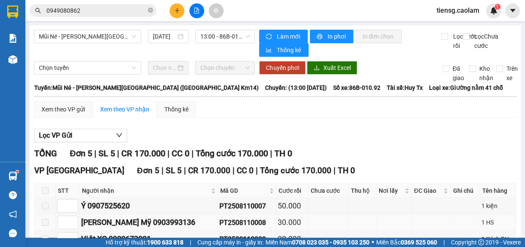
drag, startPoint x: 134, startPoint y: 151, endPoint x: 177, endPoint y: 138, distance: 44.8
click at [177, 216] on div "[PERSON_NAME] Mỹ 0903993136" at bounding box center [148, 222] width 135 height 12
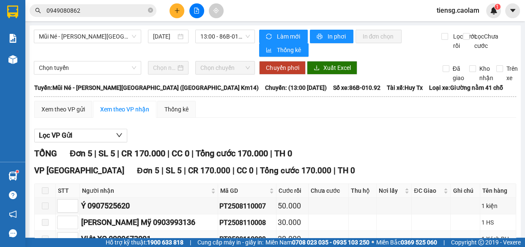
drag, startPoint x: 192, startPoint y: 152, endPoint x: 228, endPoint y: 151, distance: 36.0
click at [248, 230] on tr "Việt XO 0909673091 PT2508110009 30.000 1 Xách BH" at bounding box center [276, 238] width 482 height 16
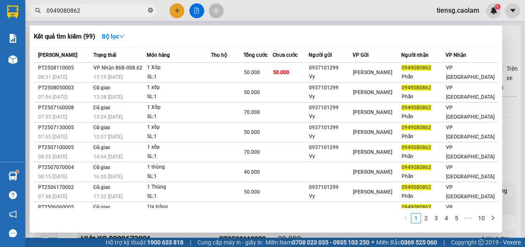
click at [149, 11] on icon "close-circle" at bounding box center [150, 10] width 5 height 5
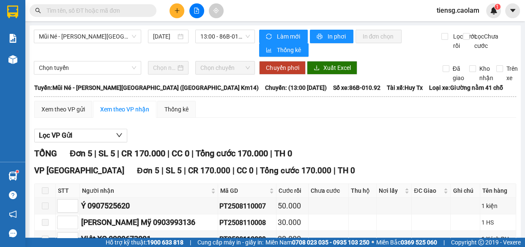
paste input "PT2508110009"
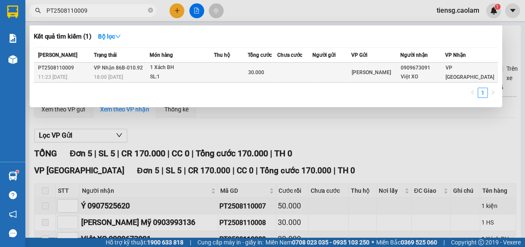
click at [190, 68] on div "1 Xách BH" at bounding box center [181, 67] width 63 height 9
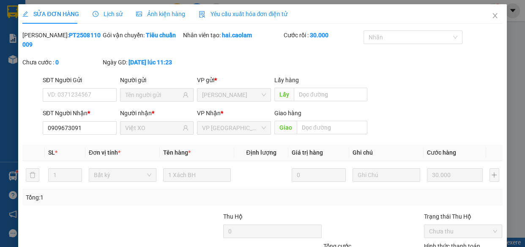
drag, startPoint x: 351, startPoint y: 223, endPoint x: 355, endPoint y: 216, distance: 8.0
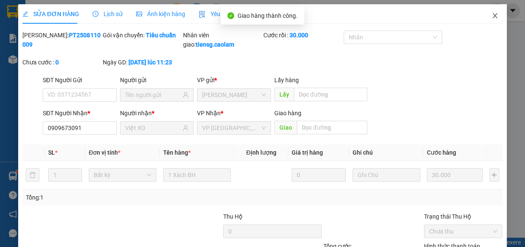
click at [492, 18] on icon "close" at bounding box center [495, 15] width 7 height 7
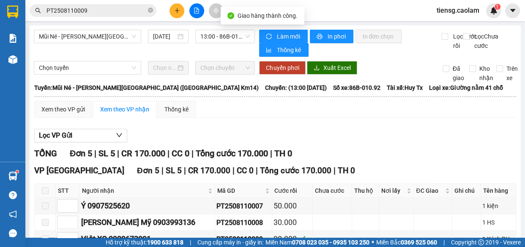
click at [117, 11] on input "PT2508110009" at bounding box center [97, 10] width 100 height 9
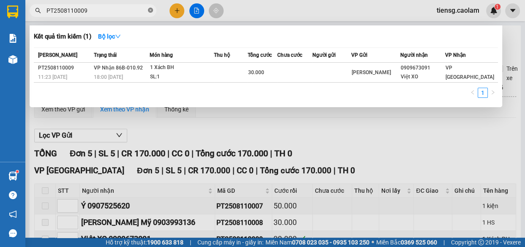
click at [151, 8] on icon "close-circle" at bounding box center [150, 10] width 5 height 5
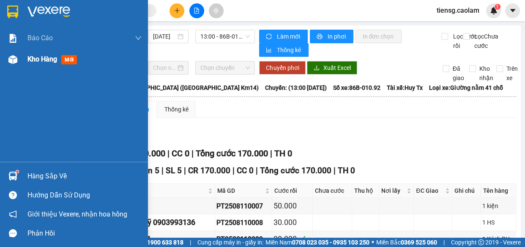
click at [41, 59] on span "Kho hàng" at bounding box center [42, 59] width 30 height 8
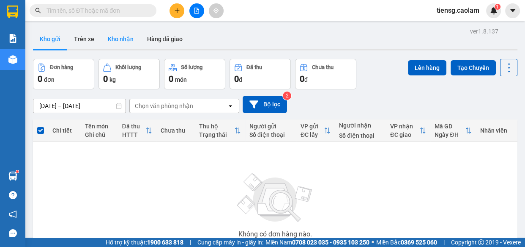
click at [123, 42] on button "Kho nhận" at bounding box center [120, 39] width 39 height 20
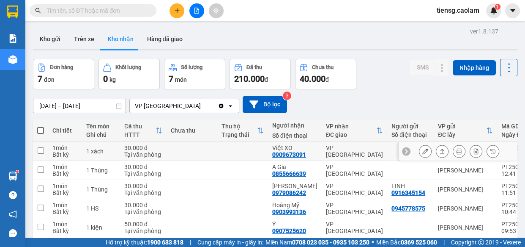
drag, startPoint x: 274, startPoint y: 81, endPoint x: 310, endPoint y: 80, distance: 36.8
click at [310, 142] on td "Việt XO 0909673091" at bounding box center [295, 151] width 54 height 19
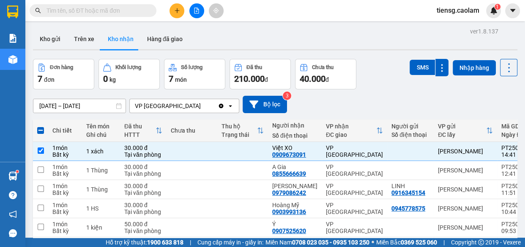
paste input "0909673091"
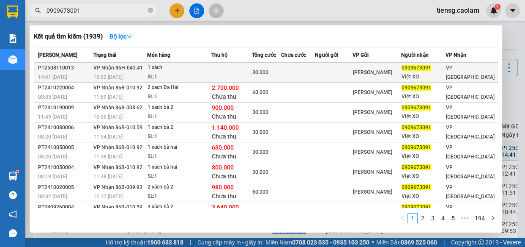
click at [206, 70] on div "1 xách" at bounding box center [179, 67] width 63 height 9
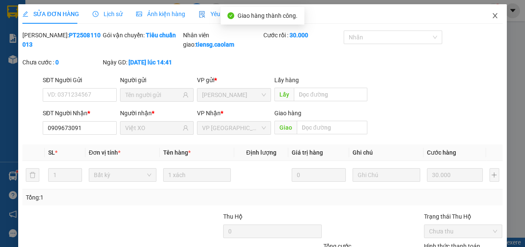
click at [492, 14] on icon "close" at bounding box center [495, 15] width 7 height 7
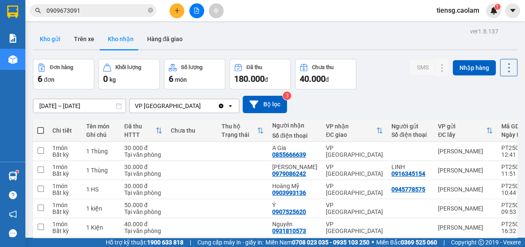
click at [47, 34] on button "Kho gửi" at bounding box center [50, 39] width 34 height 20
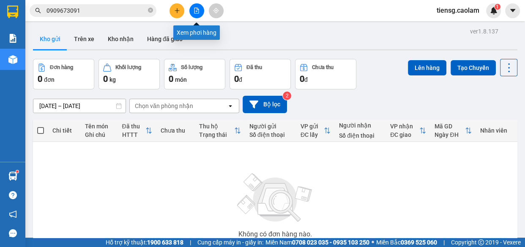
click at [200, 12] on button at bounding box center [196, 10] width 15 height 15
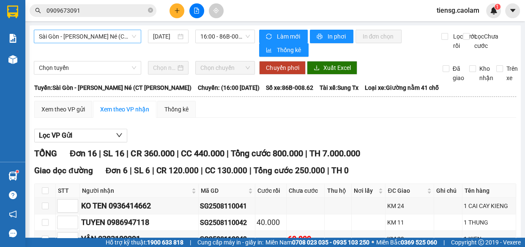
drag, startPoint x: 126, startPoint y: 37, endPoint x: 127, endPoint y: 42, distance: 5.3
click at [126, 38] on span "Sài Gòn - [PERSON_NAME] Né (CT [PERSON_NAME])" at bounding box center [87, 36] width 97 height 13
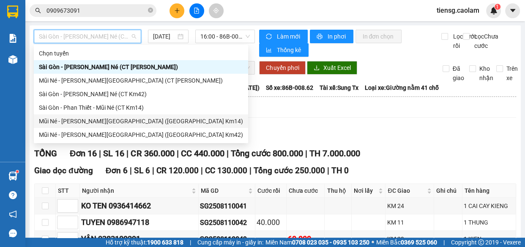
click at [127, 118] on div "Mũi Né - [PERSON_NAME][GEOGRAPHIC_DATA] ([GEOGRAPHIC_DATA] Km14)" at bounding box center [141, 120] width 204 height 9
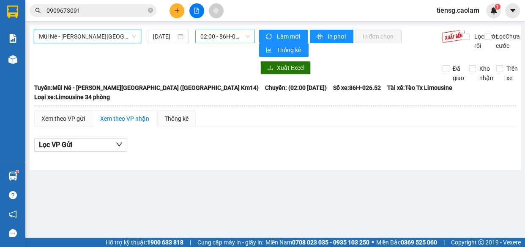
click at [233, 40] on span "02:00 - 86H-026.52" at bounding box center [224, 36] width 49 height 13
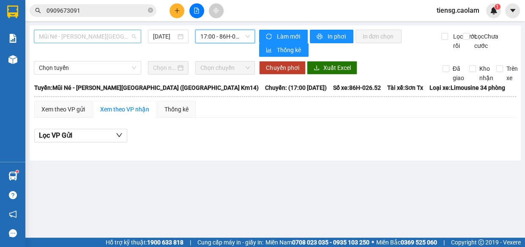
click at [94, 39] on span "Mũi Né - [PERSON_NAME][GEOGRAPHIC_DATA] ([GEOGRAPHIC_DATA] Km14)" at bounding box center [87, 36] width 97 height 13
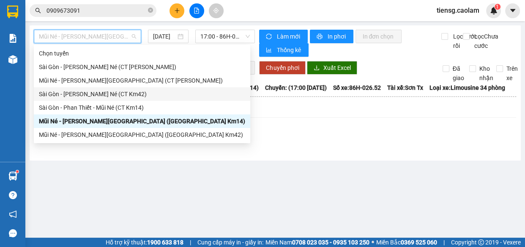
drag, startPoint x: 114, startPoint y: 108, endPoint x: 119, endPoint y: 96, distance: 12.5
click at [119, 96] on div "[PERSON_NAME] [GEOGRAPHIC_DATA] - [GEOGRAPHIC_DATA][PERSON_NAME] Né (CT [PERSON…" at bounding box center [142, 94] width 216 height 95
click at [119, 96] on div "Sài Gòn - [PERSON_NAME] Né (CT Km42)" at bounding box center [142, 93] width 206 height 9
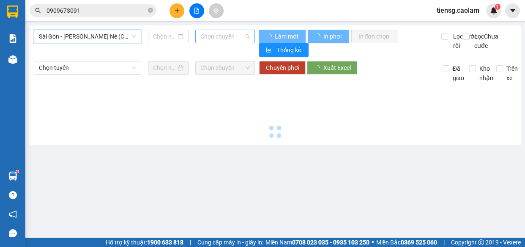
click at [234, 36] on span "Chọn chuyến" at bounding box center [224, 36] width 49 height 13
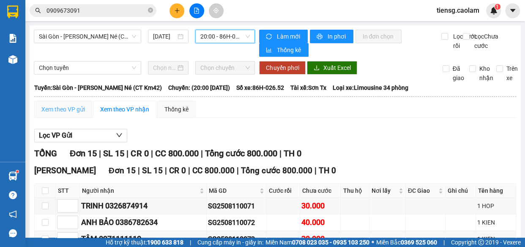
drag, startPoint x: 71, startPoint y: 80, endPoint x: 66, endPoint y: 72, distance: 8.7
click at [70, 101] on div "Xem theo VP gửi" at bounding box center [63, 109] width 58 height 17
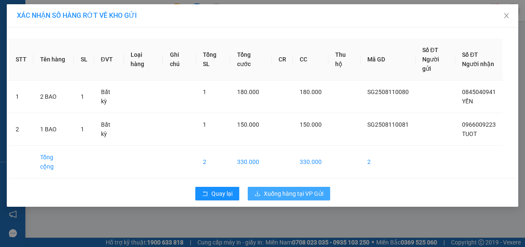
click at [282, 189] on span "Xuống hàng tại VP Gửi" at bounding box center [294, 193] width 60 height 9
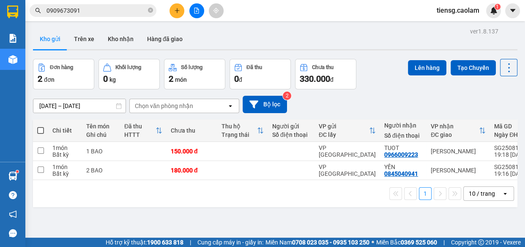
click at [176, 18] on div "Kết quả [PERSON_NAME] ( 1939 ) Bộ lọc Mã ĐH Trạng thái Món hàng Thu hộ [PERSON_…" at bounding box center [262, 10] width 525 height 21
click at [176, 16] on button at bounding box center [177, 10] width 15 height 15
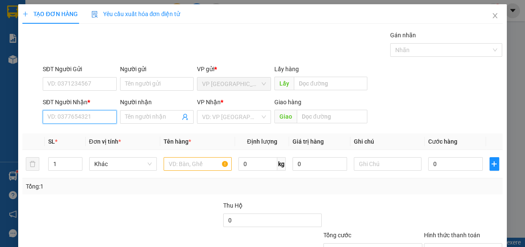
click at [58, 123] on input "SĐT Người Nhận *" at bounding box center [80, 117] width 74 height 14
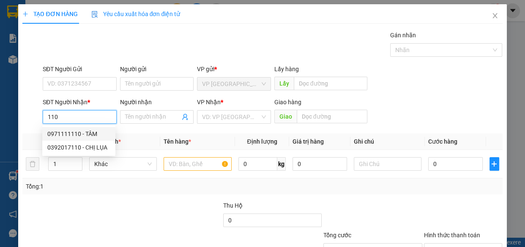
drag, startPoint x: 73, startPoint y: 138, endPoint x: 83, endPoint y: 141, distance: 10.7
click at [73, 138] on div "0971111110 - TÂM" at bounding box center [78, 134] width 73 height 14
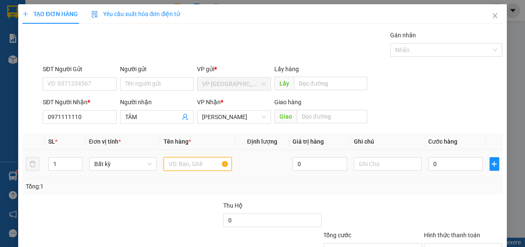
click at [199, 161] on input "text" at bounding box center [198, 164] width 68 height 14
click at [193, 155] on div at bounding box center [198, 163] width 68 height 17
click at [188, 167] on input "text" at bounding box center [198, 164] width 68 height 14
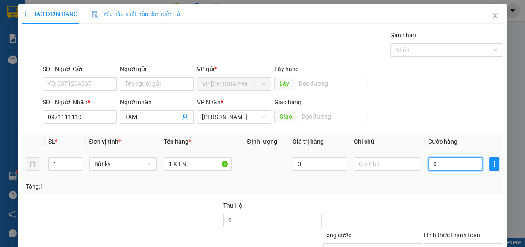
click at [459, 163] on input "0" at bounding box center [455, 164] width 55 height 14
drag, startPoint x: 463, startPoint y: 224, endPoint x: 409, endPoint y: 177, distance: 70.7
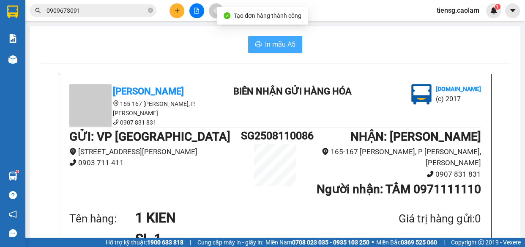
click at [276, 38] on button "In mẫu A5" at bounding box center [275, 44] width 54 height 17
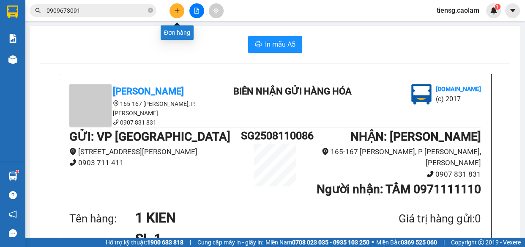
click at [177, 5] on button at bounding box center [177, 10] width 15 height 15
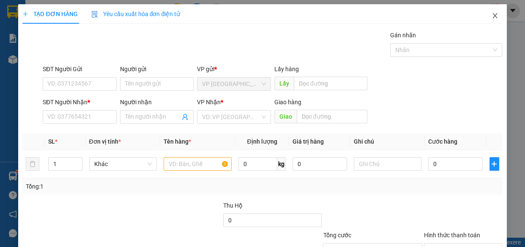
click at [492, 16] on icon "close" at bounding box center [495, 15] width 7 height 7
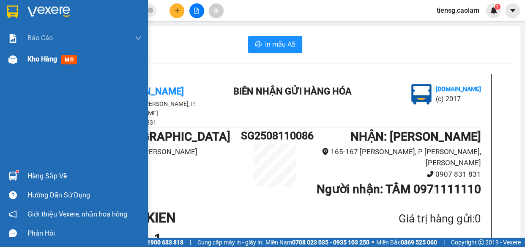
click at [24, 60] on div "Kho hàng mới" at bounding box center [74, 59] width 148 height 21
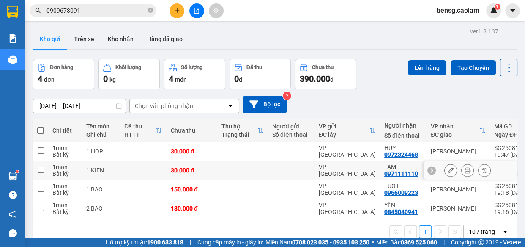
click at [178, 167] on div "30.000 đ" at bounding box center [192, 170] width 42 height 7
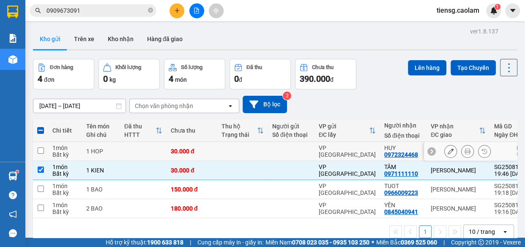
click at [186, 148] on div "30.000 đ" at bounding box center [192, 151] width 42 height 7
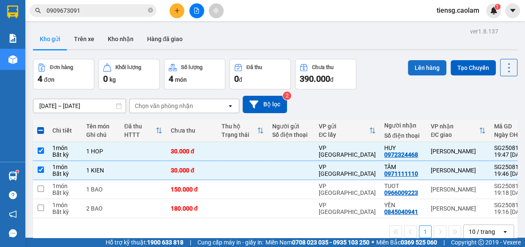
click at [411, 63] on button "Lên hàng" at bounding box center [427, 67] width 38 height 15
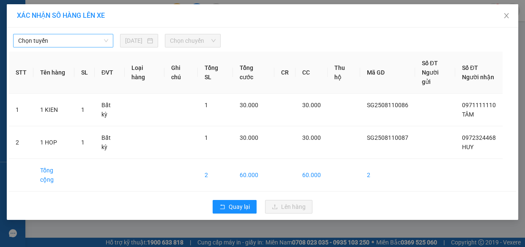
click at [58, 43] on span "Chọn tuyến" at bounding box center [63, 40] width 90 height 13
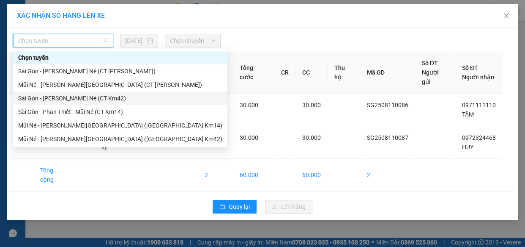
click at [90, 95] on div "Sài Gòn - [PERSON_NAME] Né (CT Km42)" at bounding box center [120, 97] width 204 height 9
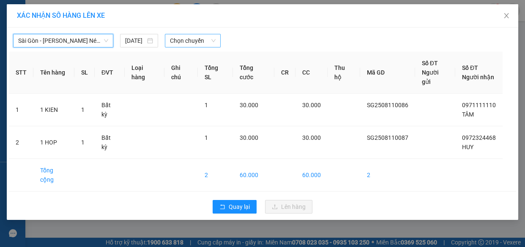
click at [190, 38] on span "Chọn chuyến" at bounding box center [193, 40] width 46 height 13
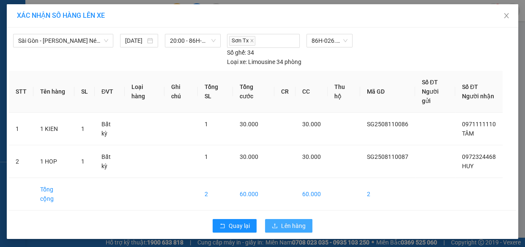
click at [299, 221] on span "Lên hàng" at bounding box center [293, 225] width 25 height 9
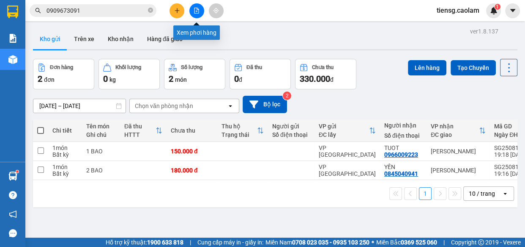
click at [195, 12] on icon "file-add" at bounding box center [197, 11] width 6 height 6
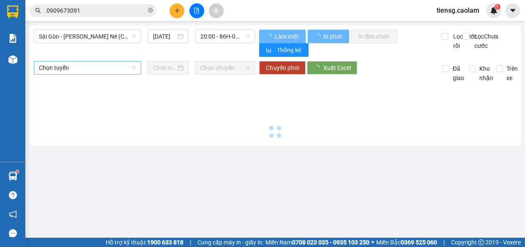
click at [127, 40] on span "Sài Gòn - [PERSON_NAME] Né (CT [PERSON_NAME])" at bounding box center [87, 36] width 97 height 13
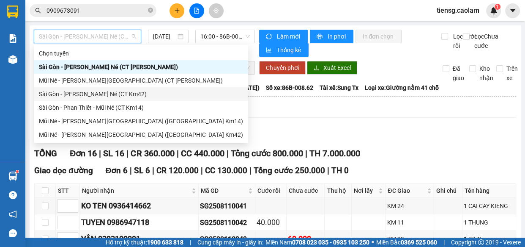
click at [133, 96] on div "Sài Gòn - [PERSON_NAME] Né (CT Km42)" at bounding box center [141, 93] width 204 height 9
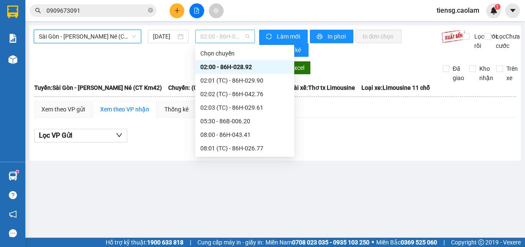
click at [216, 36] on span "02:00 - 86H-028.92" at bounding box center [224, 36] width 49 height 13
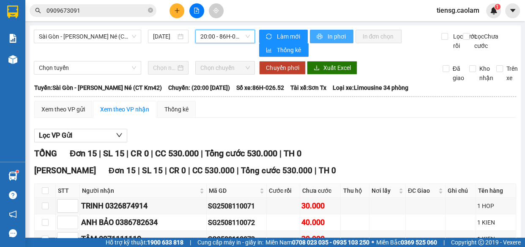
click at [338, 33] on span "In phơi" at bounding box center [336, 36] width 19 height 9
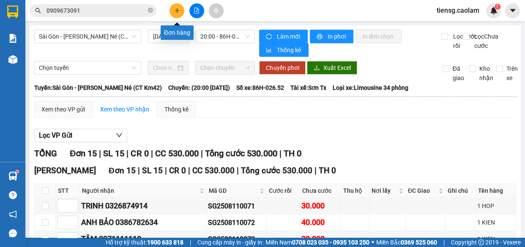
click at [175, 11] on icon "plus" at bounding box center [177, 11] width 6 height 6
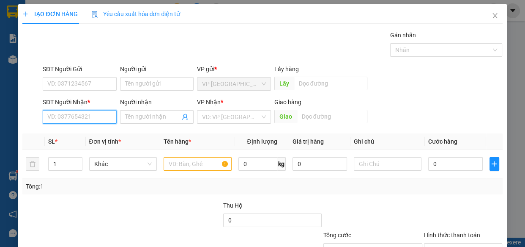
click at [77, 110] on input "SĐT Người Nhận *" at bounding box center [80, 117] width 74 height 14
click at [178, 157] on input "text" at bounding box center [198, 164] width 68 height 14
click at [91, 110] on input "SĐT Người Nhận *" at bounding box center [80, 117] width 74 height 14
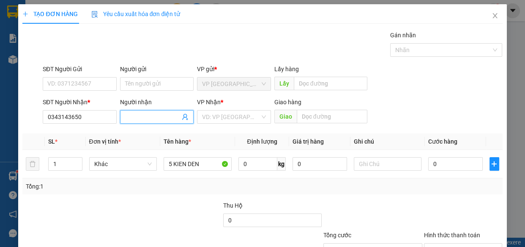
click at [142, 112] on input "Người nhận" at bounding box center [152, 116] width 55 height 9
click at [445, 157] on input "0" at bounding box center [455, 164] width 55 height 14
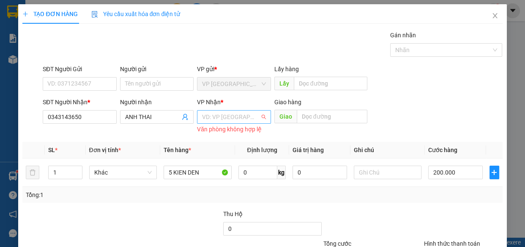
click at [235, 110] on input "search" at bounding box center [231, 116] width 58 height 13
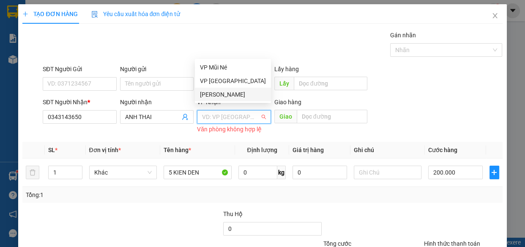
click at [236, 91] on div "[PERSON_NAME]" at bounding box center [233, 94] width 66 height 9
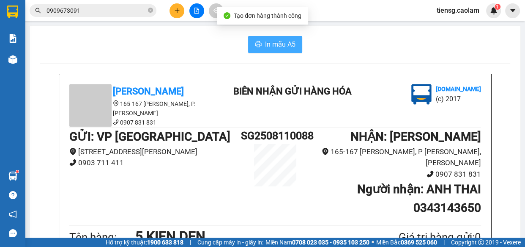
click at [271, 47] on span "In mẫu A5" at bounding box center [280, 44] width 30 height 11
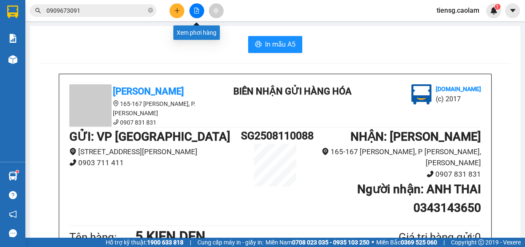
click at [196, 12] on icon "file-add" at bounding box center [197, 11] width 6 height 6
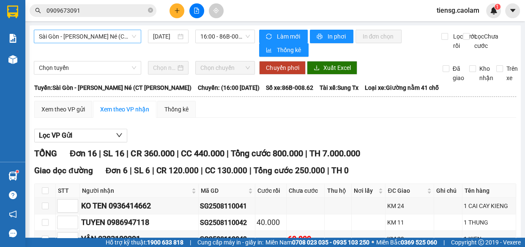
click at [123, 37] on span "Sài Gòn - [PERSON_NAME] Né (CT [PERSON_NAME])" at bounding box center [87, 36] width 97 height 13
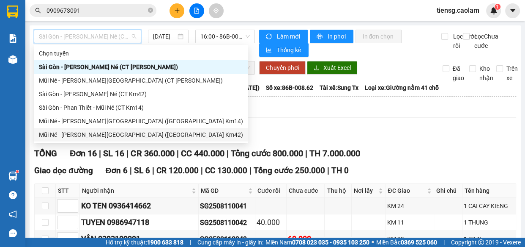
click at [126, 137] on div "Mũi Né - [PERSON_NAME][GEOGRAPHIC_DATA] ([GEOGRAPHIC_DATA] Km42)" at bounding box center [141, 134] width 204 height 9
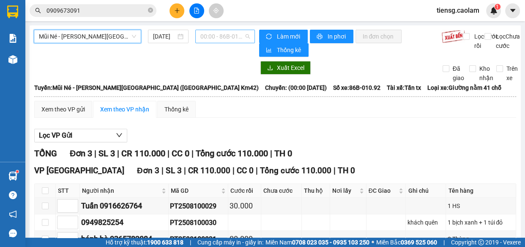
click at [215, 30] on span "00:00 - 86B-010.92" at bounding box center [224, 36] width 49 height 13
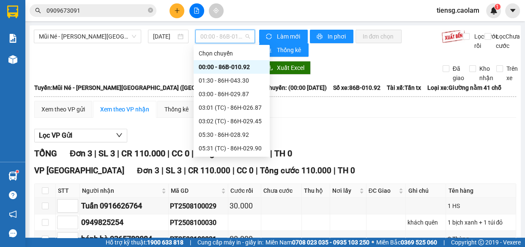
click at [218, 197] on div "15:00 - 86H-043.41" at bounding box center [232, 201] width 66 height 9
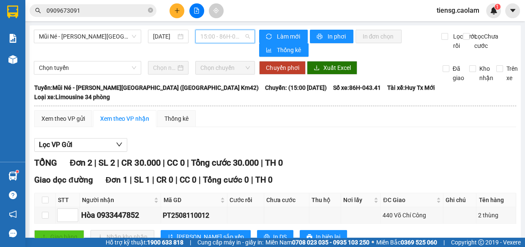
click at [214, 39] on span "15:00 - 86H-043.41" at bounding box center [224, 36] width 49 height 13
click at [118, 38] on span "Mũi Né - [PERSON_NAME][GEOGRAPHIC_DATA] ([GEOGRAPHIC_DATA] Km42)" at bounding box center [87, 36] width 97 height 13
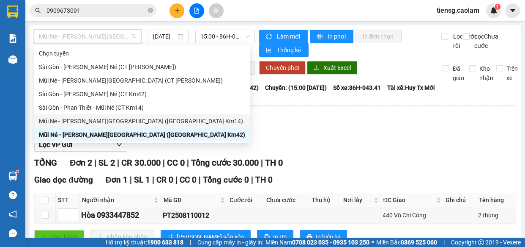
click at [143, 121] on div "Mũi Né - [PERSON_NAME][GEOGRAPHIC_DATA] ([GEOGRAPHIC_DATA] Km14)" at bounding box center [142, 120] width 206 height 9
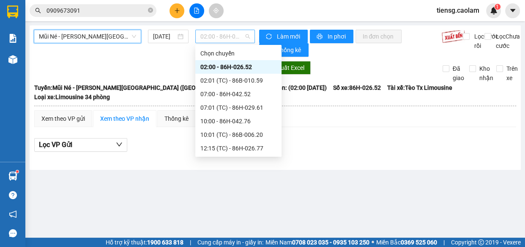
click at [222, 36] on span "02:00 - 86H-026.52" at bounding box center [224, 36] width 49 height 13
click at [218, 157] on div "13:00 - 86B-010.92" at bounding box center [238, 161] width 76 height 9
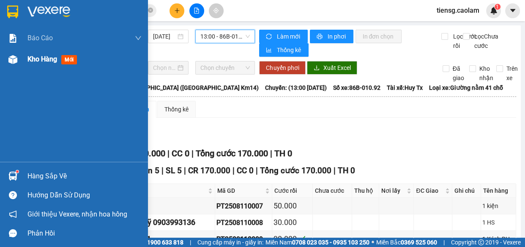
click at [19, 65] on div at bounding box center [12, 59] width 15 height 15
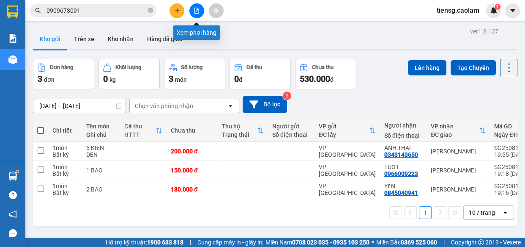
click at [192, 9] on button at bounding box center [196, 10] width 15 height 15
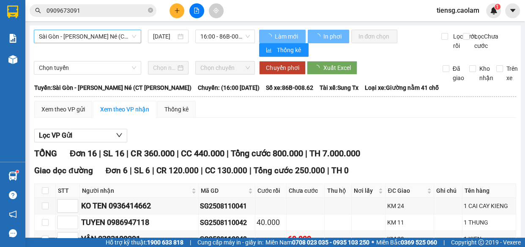
click at [121, 36] on span "Sài Gòn - [PERSON_NAME] Né (CT [PERSON_NAME])" at bounding box center [87, 36] width 97 height 13
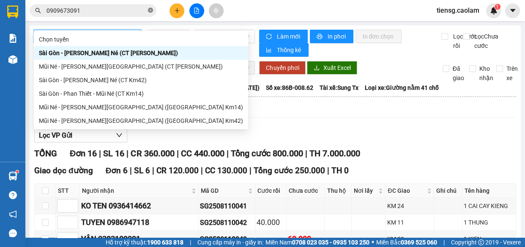
click at [152, 8] on icon "close-circle" at bounding box center [150, 10] width 5 height 5
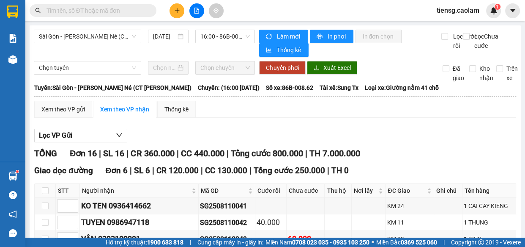
click at [123, 11] on input "text" at bounding box center [97, 10] width 100 height 9
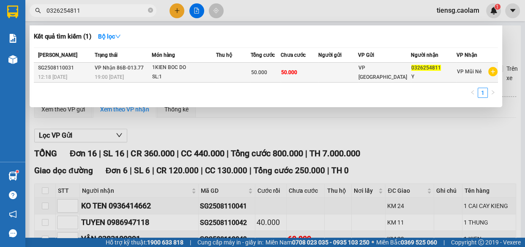
click at [195, 71] on div "1KIEN BOC DO" at bounding box center [183, 67] width 63 height 9
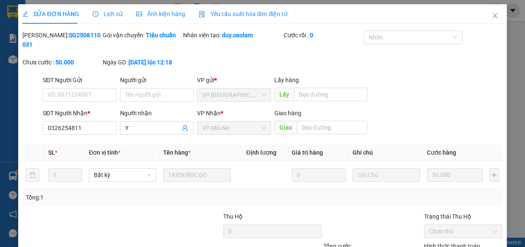
click at [108, 18] on div "Lịch sử" at bounding box center [108, 13] width 30 height 9
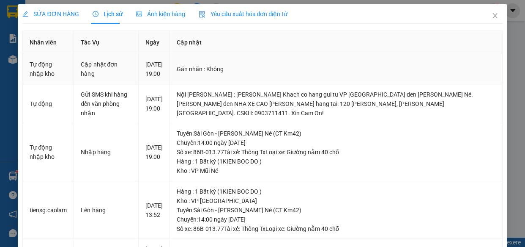
click at [269, 80] on td "Gán nhãn : Không" at bounding box center [336, 69] width 333 height 30
click at [492, 17] on icon "close" at bounding box center [495, 15] width 7 height 7
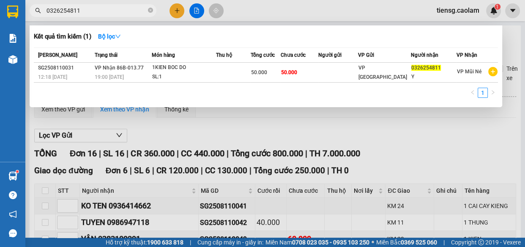
click at [121, 6] on input "0326254811" at bounding box center [97, 10] width 100 height 9
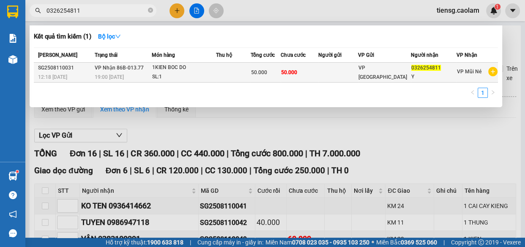
click at [206, 71] on div "1KIEN BOC DO" at bounding box center [183, 67] width 63 height 9
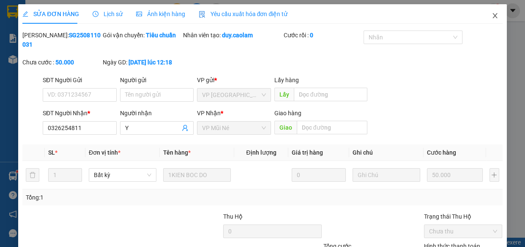
click at [493, 17] on icon "close" at bounding box center [495, 15] width 5 height 5
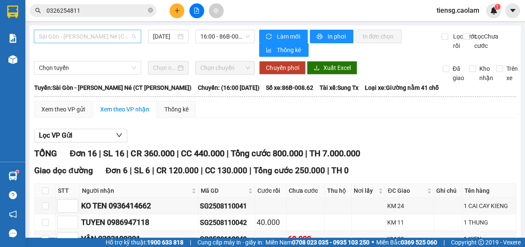
click at [94, 36] on span "Sài Gòn - [PERSON_NAME] Né (CT [PERSON_NAME])" at bounding box center [87, 36] width 97 height 13
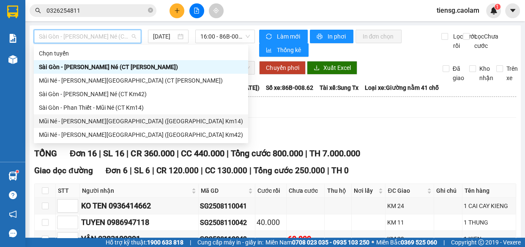
click at [127, 117] on div "Mũi Né - [PERSON_NAME][GEOGRAPHIC_DATA] ([GEOGRAPHIC_DATA] Km14)" at bounding box center [141, 120] width 204 height 9
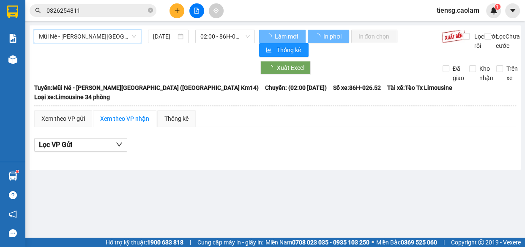
click at [234, 32] on span "02:00 - 86H-026.52" at bounding box center [224, 36] width 49 height 13
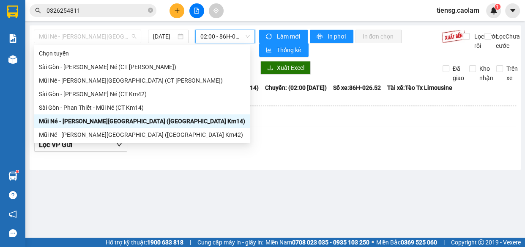
drag, startPoint x: 114, startPoint y: 36, endPoint x: 110, endPoint y: 90, distance: 53.4
click at [114, 36] on span "Mũi Né - [PERSON_NAME][GEOGRAPHIC_DATA] ([GEOGRAPHIC_DATA] Km14)" at bounding box center [87, 36] width 97 height 13
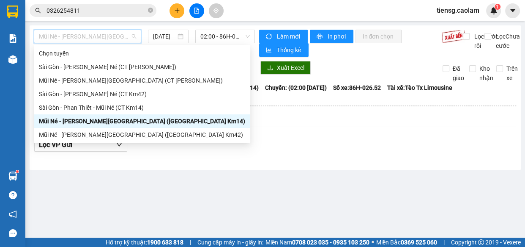
drag, startPoint x: 121, startPoint y: 121, endPoint x: 191, endPoint y: 63, distance: 91.3
click at [125, 117] on div "Mũi Né - [PERSON_NAME][GEOGRAPHIC_DATA] ([GEOGRAPHIC_DATA] Km14)" at bounding box center [142, 120] width 206 height 9
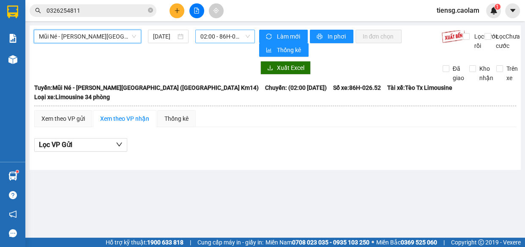
click at [219, 36] on span "02:00 - 86H-026.52" at bounding box center [224, 36] width 49 height 13
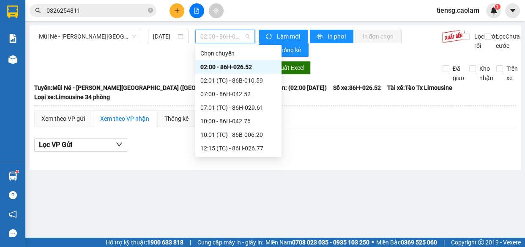
click at [224, 157] on div "13:00 - 86B-010.92" at bounding box center [238, 161] width 76 height 9
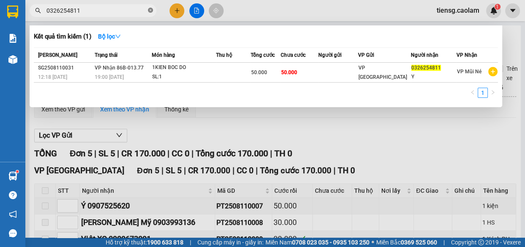
click at [150, 14] on span at bounding box center [150, 11] width 5 height 8
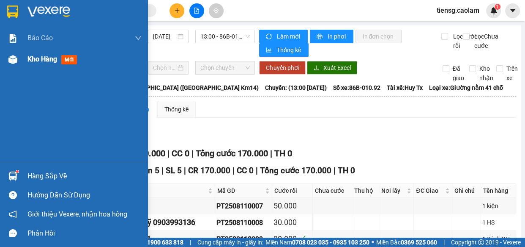
click at [16, 64] on div at bounding box center [12, 59] width 15 height 15
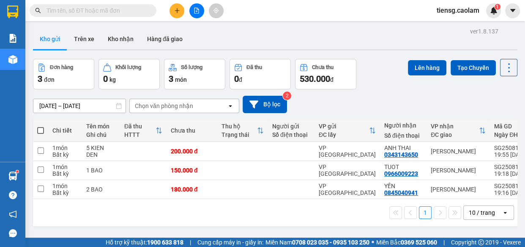
click at [39, 127] on span at bounding box center [40, 130] width 7 height 7
click at [41, 126] on input "checkbox" at bounding box center [41, 126] width 0 height 0
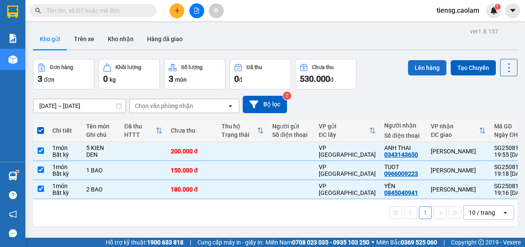
drag, startPoint x: 418, startPoint y: 70, endPoint x: 411, endPoint y: 70, distance: 6.8
click at [417, 70] on button "Lên hàng" at bounding box center [427, 67] width 38 height 15
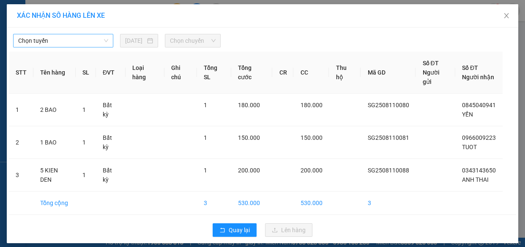
click at [92, 36] on span "Chọn tuyến" at bounding box center [63, 40] width 90 height 13
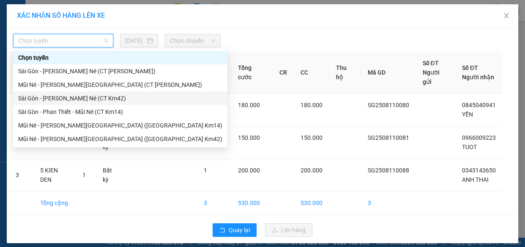
drag, startPoint x: 102, startPoint y: 100, endPoint x: 105, endPoint y: 109, distance: 9.2
click at [105, 109] on div "[PERSON_NAME] [GEOGRAPHIC_DATA] - [GEOGRAPHIC_DATA][PERSON_NAME] Né (CT [PERSON…" at bounding box center [120, 98] width 214 height 95
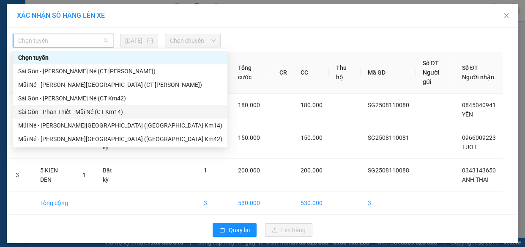
click at [105, 109] on div "Sài Gòn - Phan Thiết - Mũi Né (CT Km14)" at bounding box center [120, 111] width 204 height 9
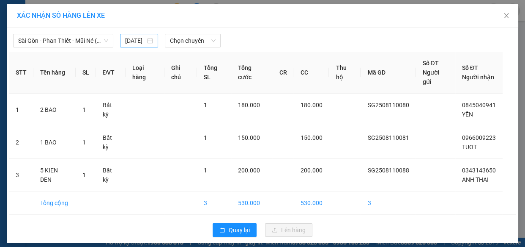
click at [151, 35] on div "[DATE]" at bounding box center [139, 41] width 38 height 14
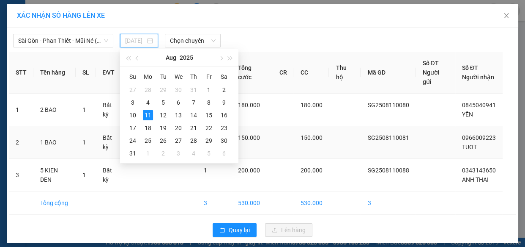
click at [162, 117] on div "12" at bounding box center [163, 115] width 10 height 10
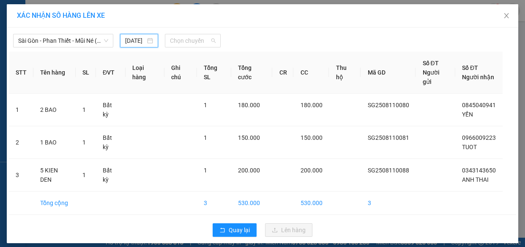
drag, startPoint x: 194, startPoint y: 38, endPoint x: 198, endPoint y: 70, distance: 31.9
click at [195, 38] on span "Chọn chuyến" at bounding box center [193, 40] width 46 height 13
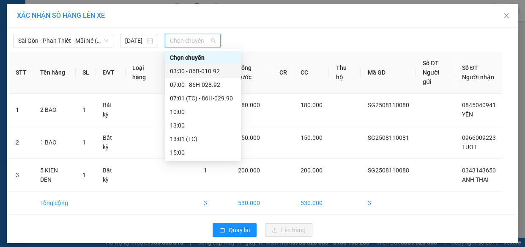
click at [180, 72] on div "03:30 - 86B-010.92" at bounding box center [203, 70] width 66 height 9
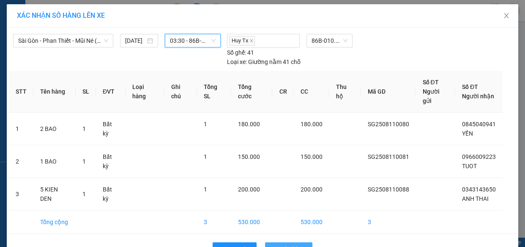
click at [290, 244] on span "Lên hàng" at bounding box center [293, 248] width 25 height 9
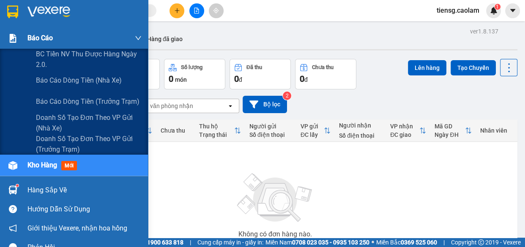
click at [21, 36] on div "Báo cáo" at bounding box center [74, 37] width 148 height 21
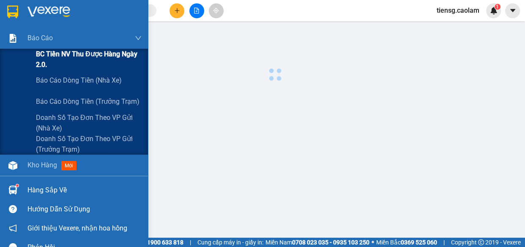
click at [59, 56] on span "BC Tiền NV thu được hàng ngày 2.0." at bounding box center [89, 59] width 106 height 21
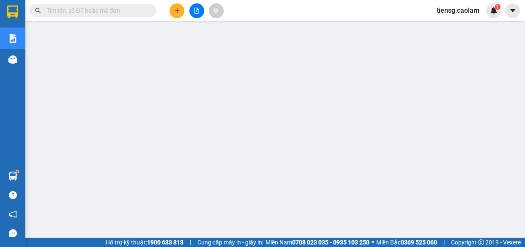
click at [175, 15] on button at bounding box center [177, 10] width 15 height 15
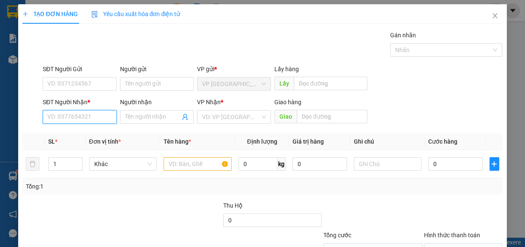
click at [80, 116] on input "SĐT Người Nhận *" at bounding box center [80, 117] width 74 height 14
click at [85, 136] on div "0792160587 - GIÀU" at bounding box center [78, 133] width 63 height 9
type input "0792160587"
type input "GIÀU"
type input "0792160587"
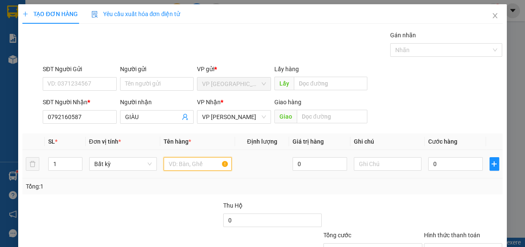
drag, startPoint x: 197, startPoint y: 166, endPoint x: 193, endPoint y: 169, distance: 5.2
click at [195, 169] on input "text" at bounding box center [198, 164] width 68 height 14
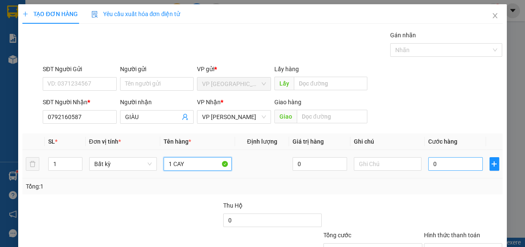
type input "1 CAY"
click at [452, 159] on input "0" at bounding box center [455, 164] width 55 height 14
type input "7"
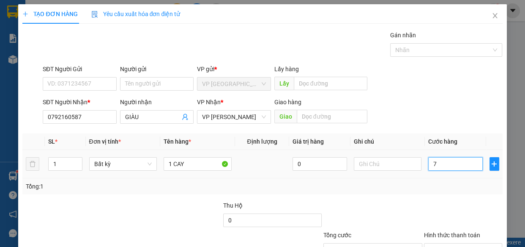
type input "70"
type input "700"
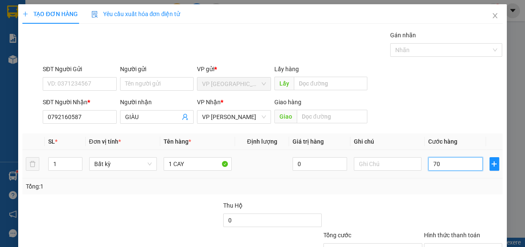
type input "700"
type input "7.000"
type input "70.000"
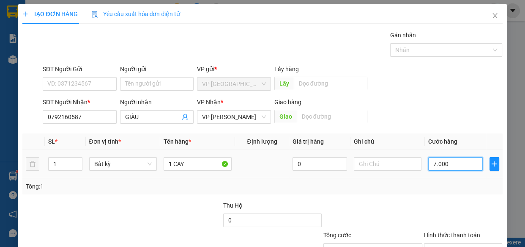
type input "70.000"
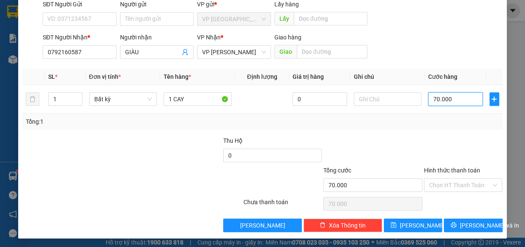
scroll to position [66, 0]
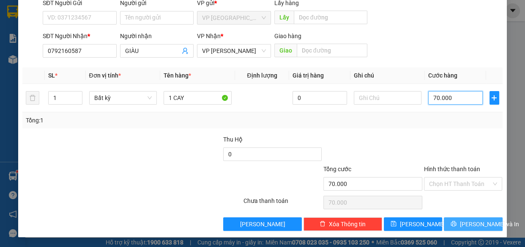
type input "70.000"
click at [463, 223] on span "[PERSON_NAME] và In" at bounding box center [489, 223] width 59 height 9
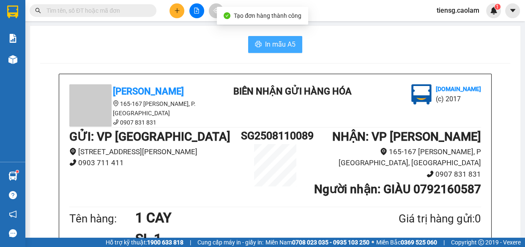
click at [286, 44] on span "In mẫu A5" at bounding box center [280, 44] width 30 height 11
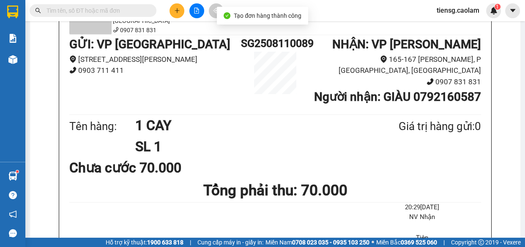
scroll to position [269, 0]
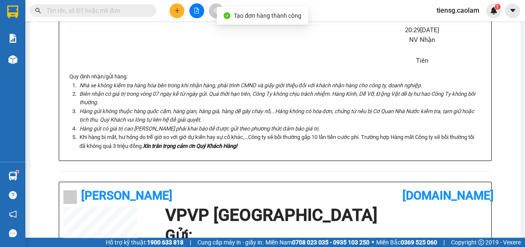
click at [403, 221] on h1 "VP VP Sài Gòn" at bounding box center [324, 214] width 318 height 17
